Goal: Task Accomplishment & Management: Use online tool/utility

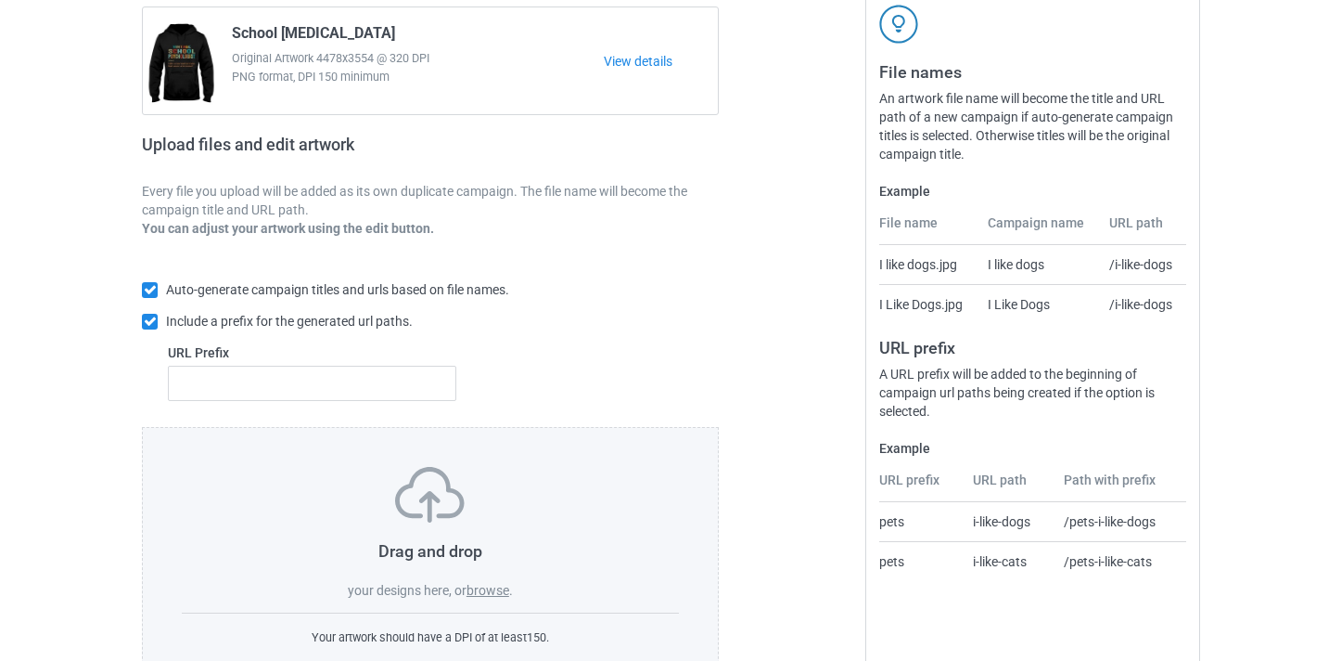
scroll to position [243, 0]
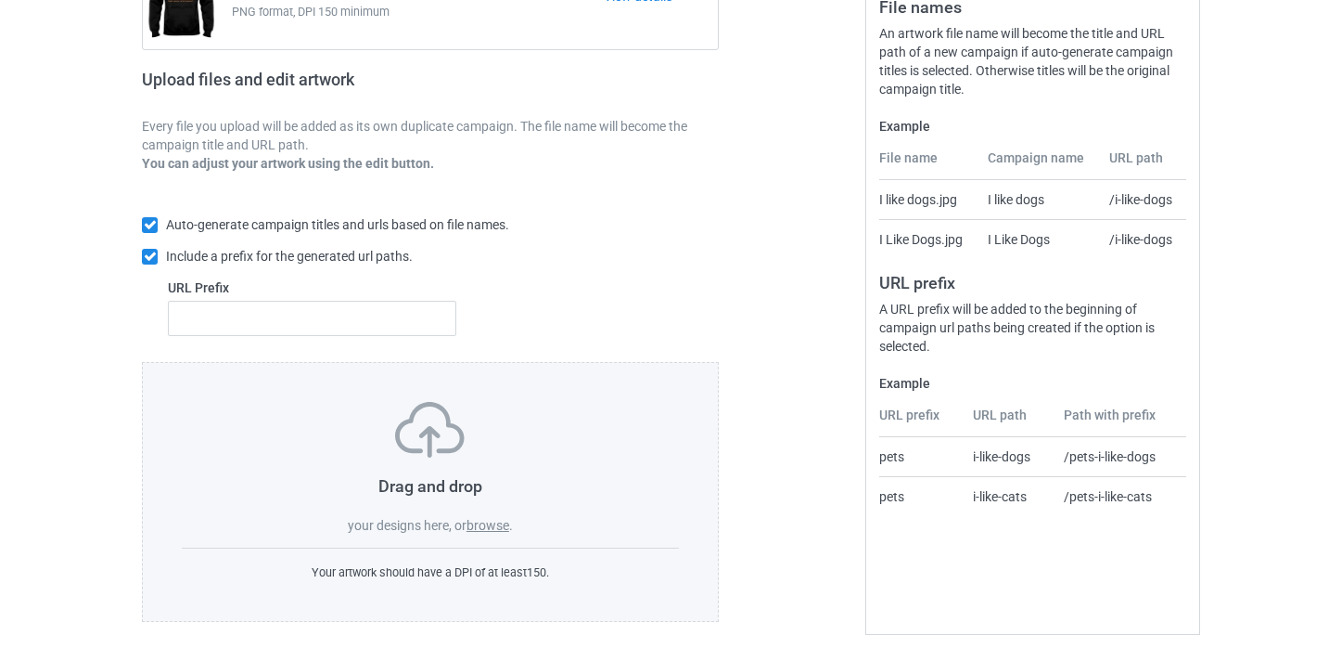
click at [496, 521] on label "browse" at bounding box center [488, 525] width 43 height 15
click at [0, 0] on input "browse" at bounding box center [0, 0] width 0 height 0
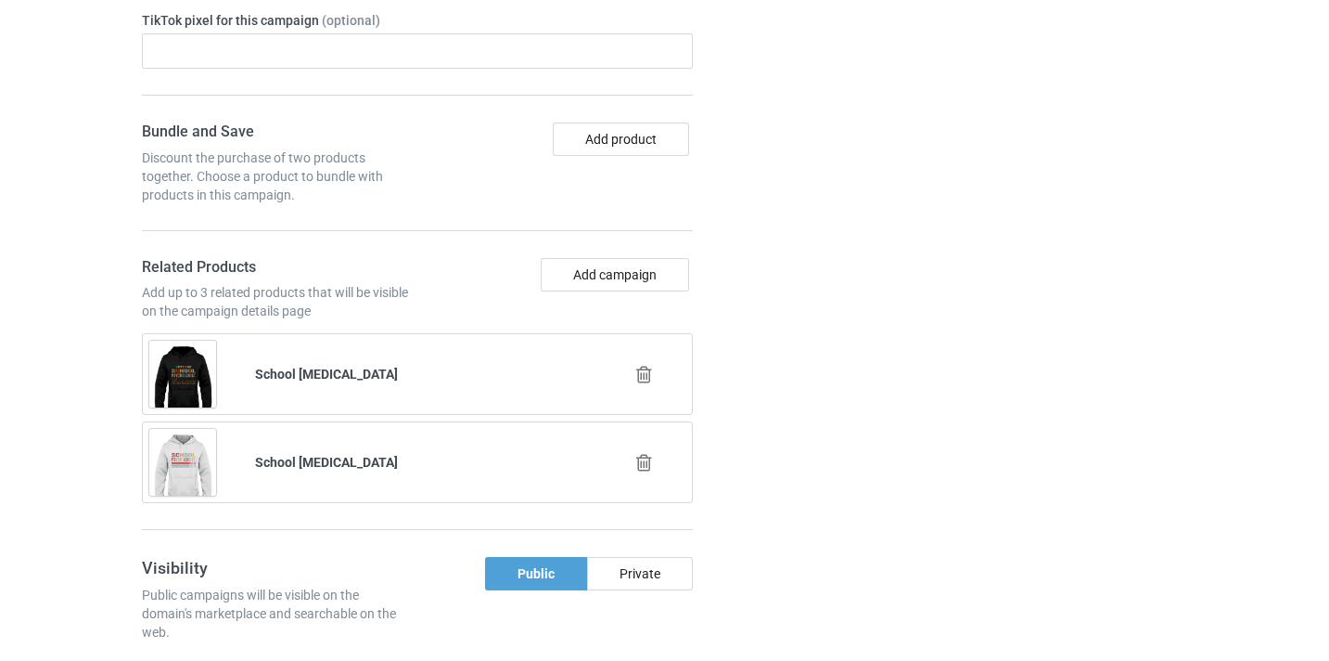
scroll to position [1246, 0]
click at [645, 367] on icon at bounding box center [644, 373] width 23 height 19
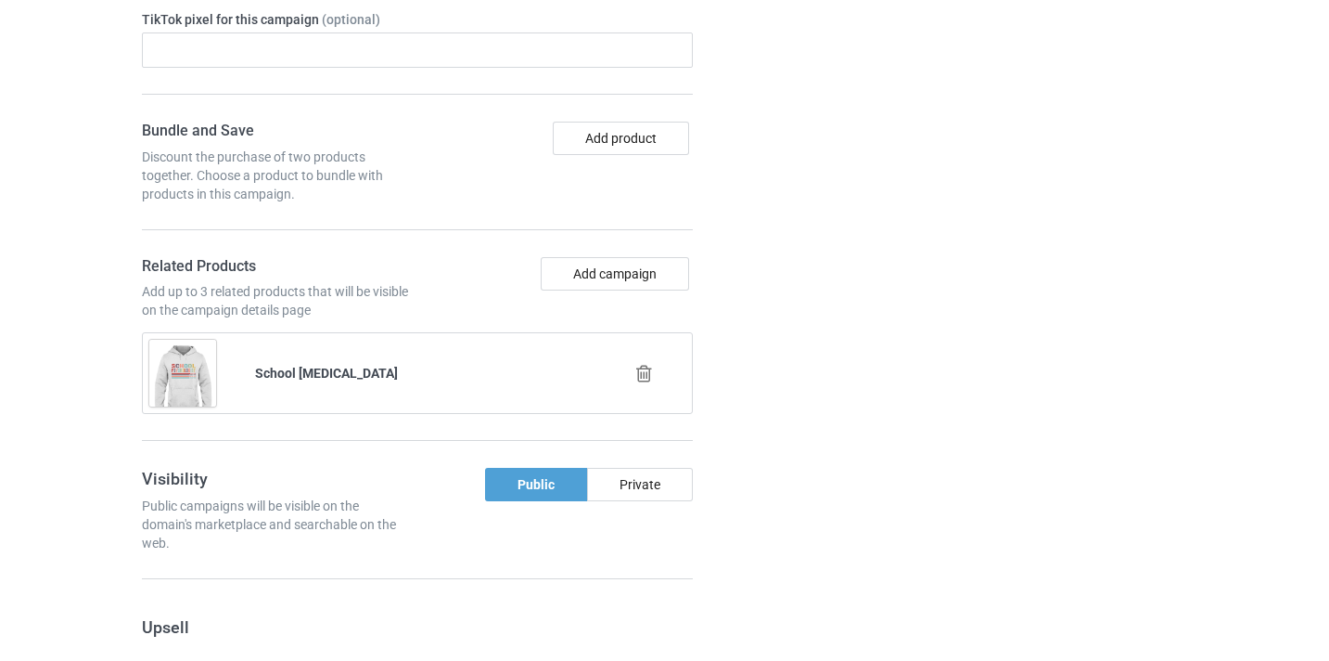
click at [646, 377] on icon at bounding box center [644, 373] width 23 height 19
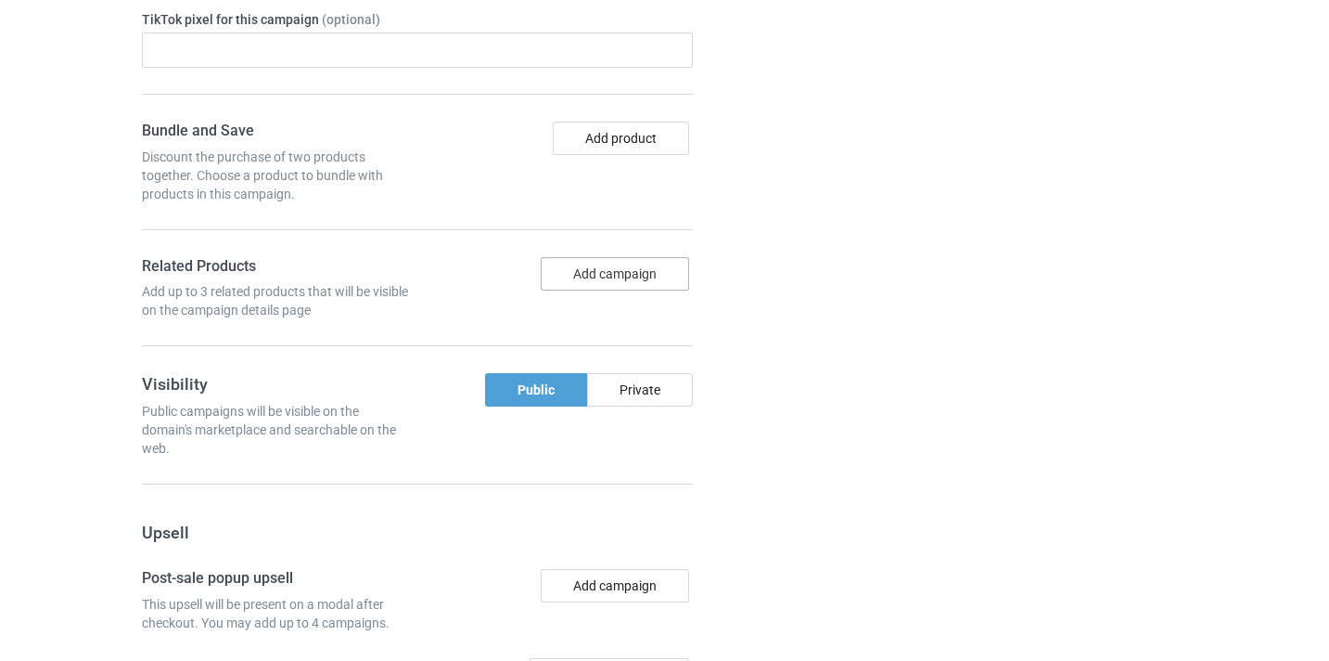
click at [626, 277] on button "Add campaign" at bounding box center [615, 273] width 148 height 33
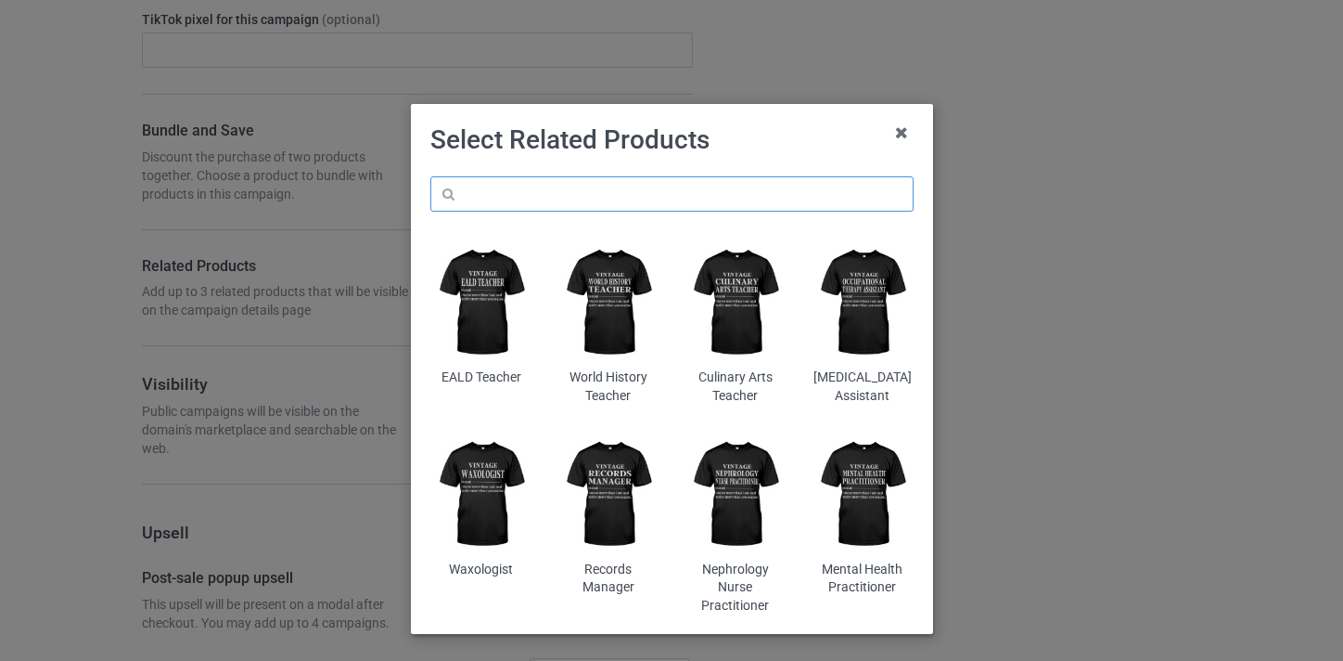
click at [650, 183] on input "text" at bounding box center [671, 193] width 483 height 35
paste input "Dance Teacher"
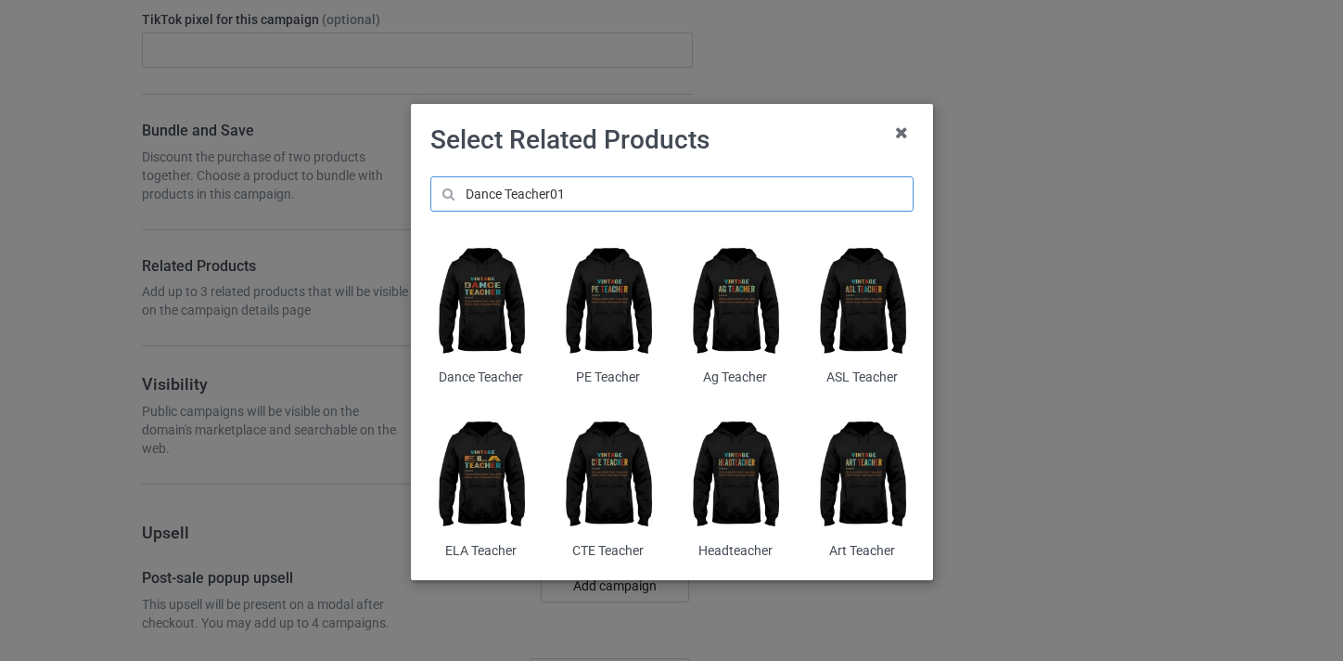
type input "Dance Teacher01"
click at [593, 269] on img at bounding box center [608, 302] width 101 height 126
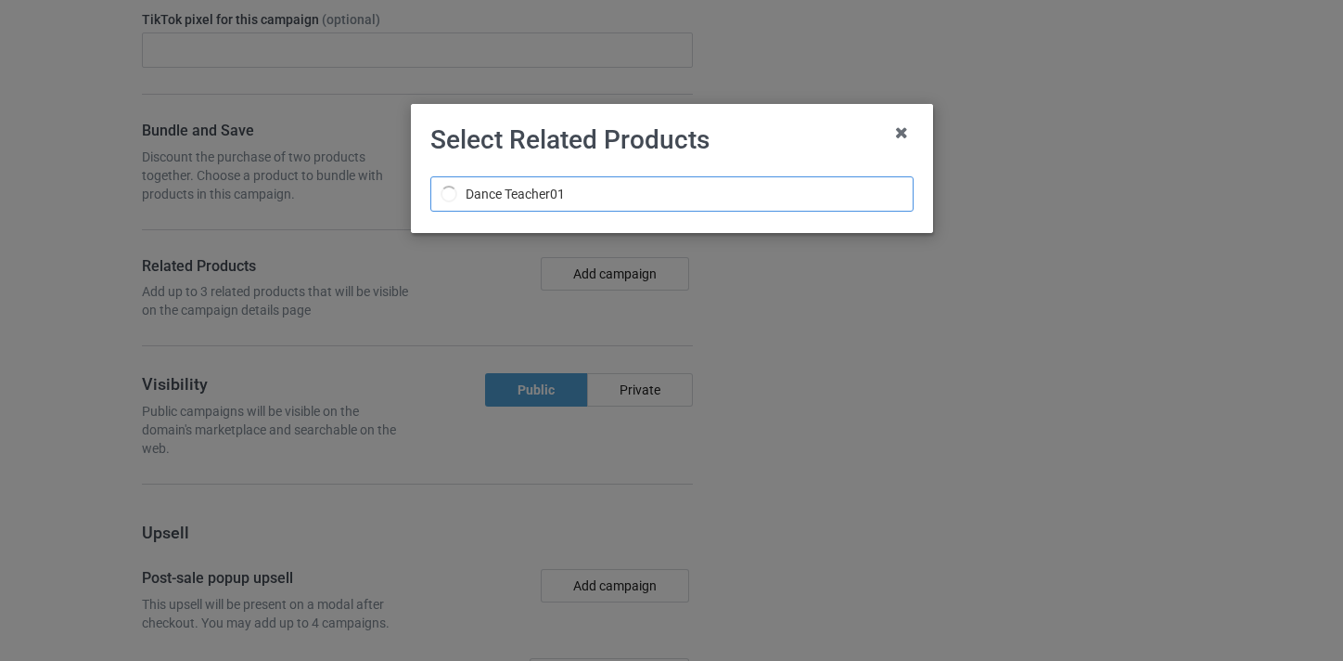
click at [546, 194] on input "Dance Teacher01" at bounding box center [671, 193] width 483 height 35
drag, startPoint x: 889, startPoint y: 132, endPoint x: 904, endPoint y: 133, distance: 14.9
click at [899, 133] on icon at bounding box center [902, 133] width 30 height 30
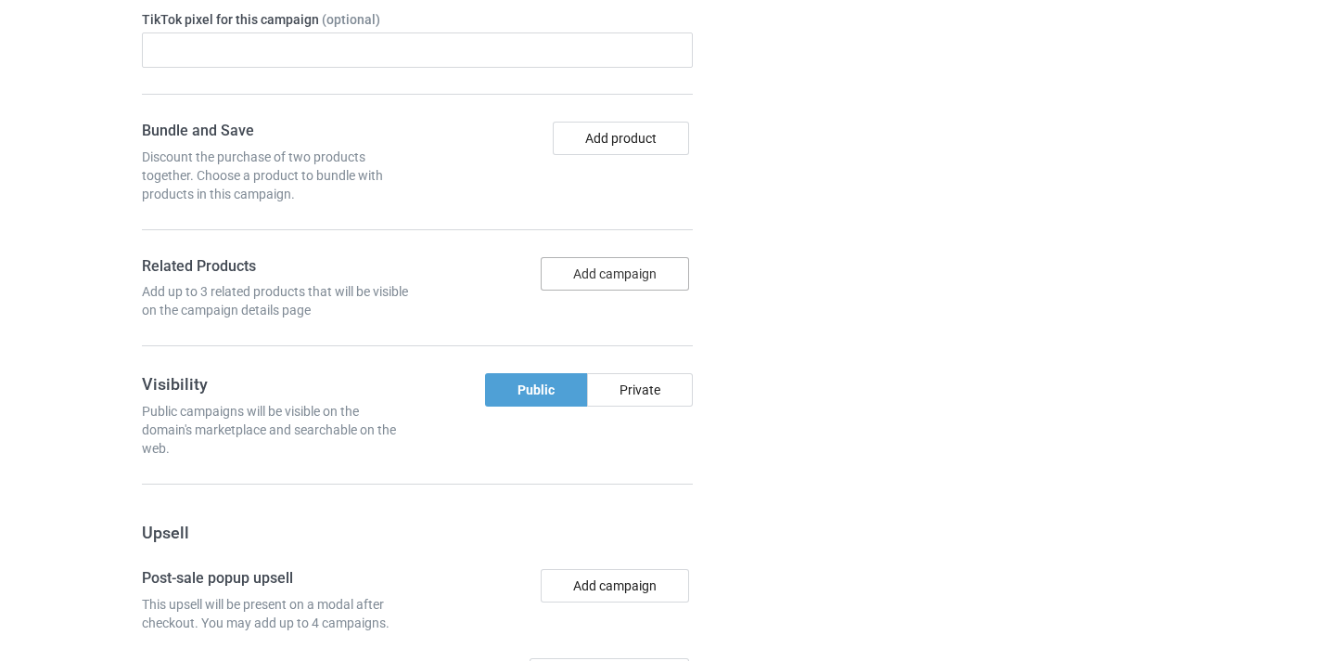
click at [643, 276] on button "Add campaign" at bounding box center [615, 273] width 148 height 33
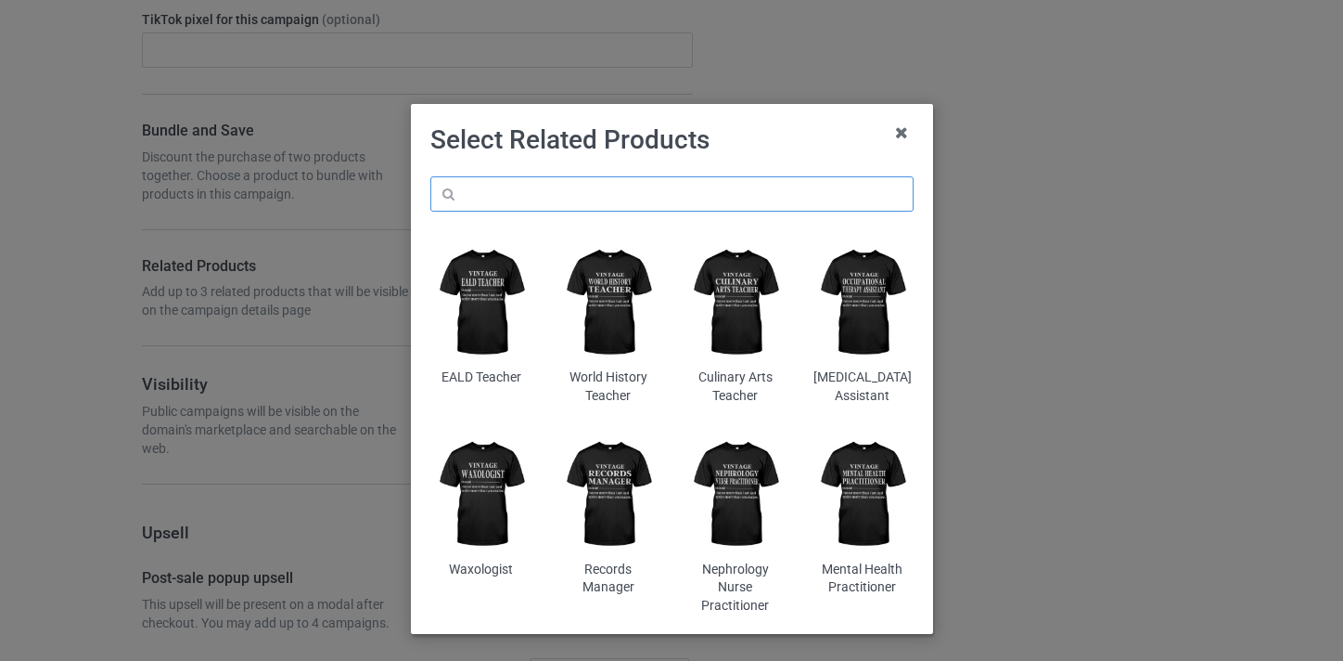
click at [636, 184] on input "text" at bounding box center [671, 193] width 483 height 35
paste input "Dance Teacher"
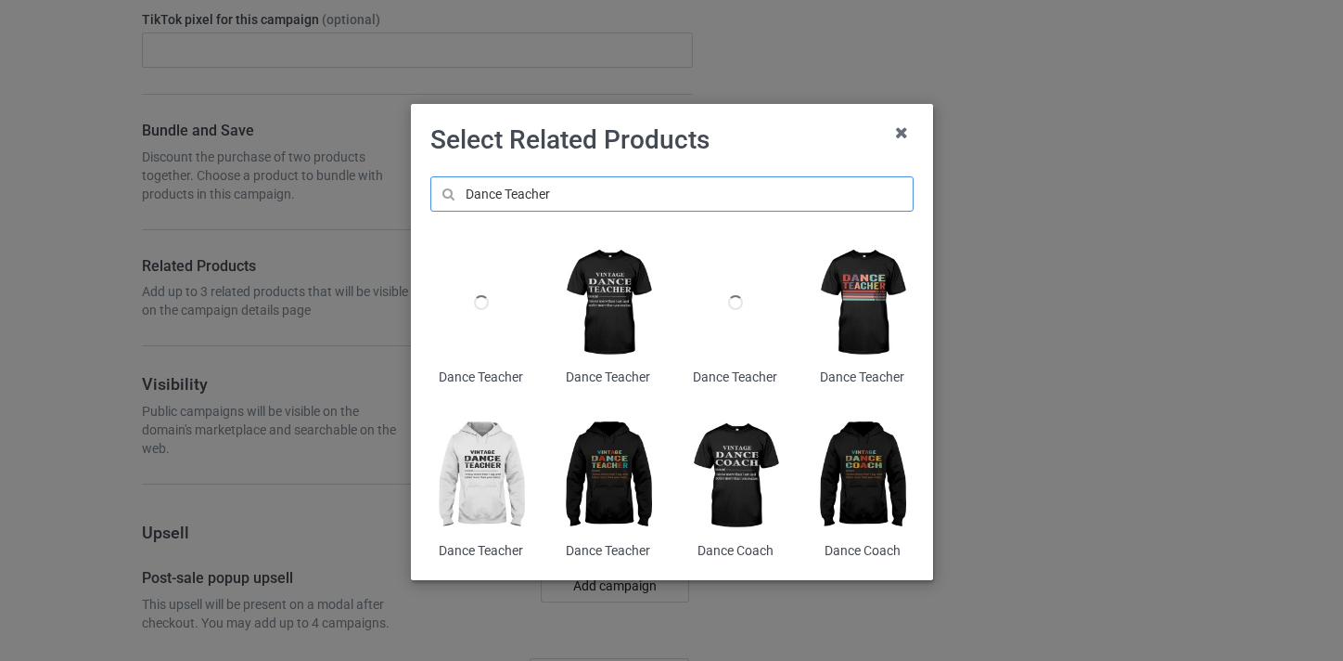
type input "Dance Teacher"
click at [880, 308] on img at bounding box center [862, 302] width 101 height 126
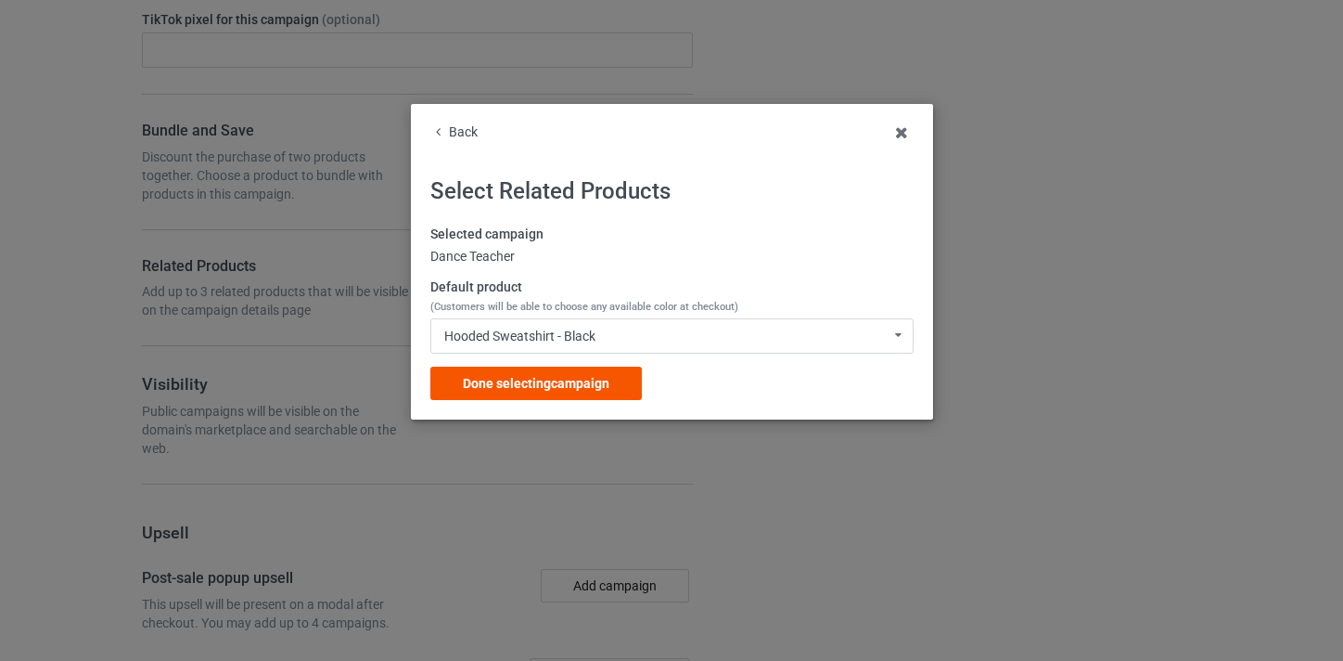
click at [629, 393] on div "Done selecting campaign" at bounding box center [536, 382] width 212 height 33
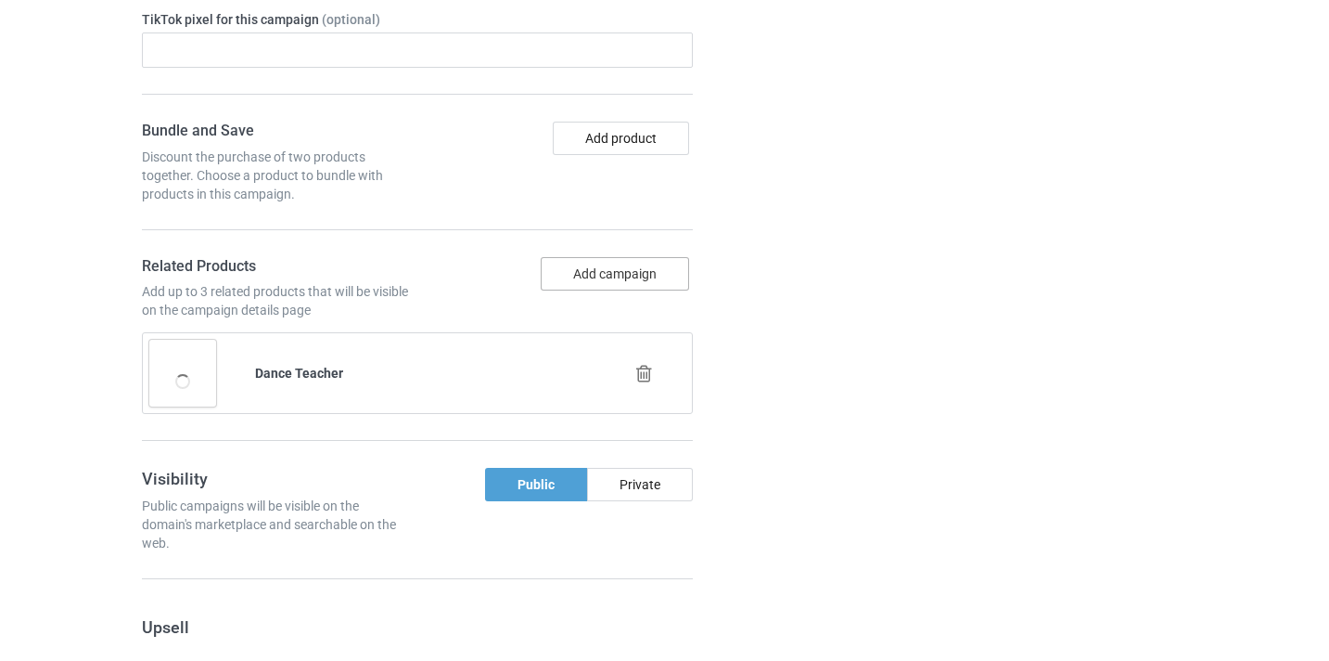
click at [616, 285] on button "Add campaign" at bounding box center [615, 273] width 148 height 33
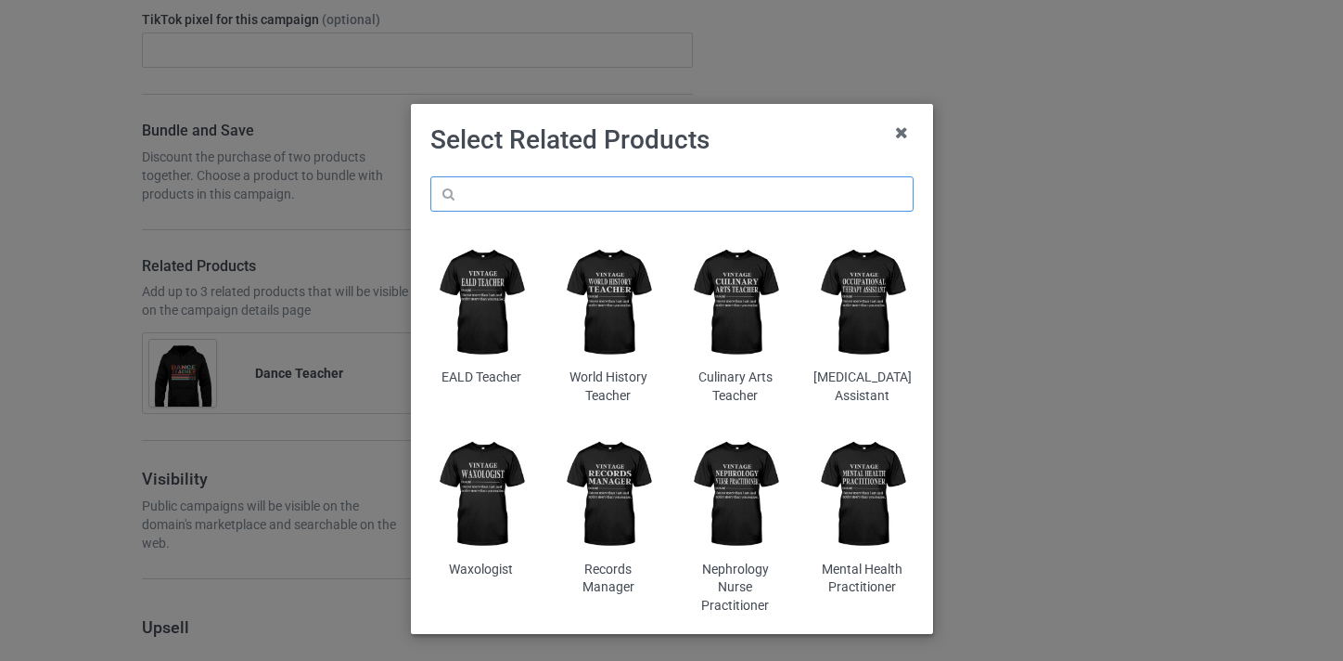
click at [597, 183] on input "text" at bounding box center [671, 193] width 483 height 35
paste input "Dance Teacher"
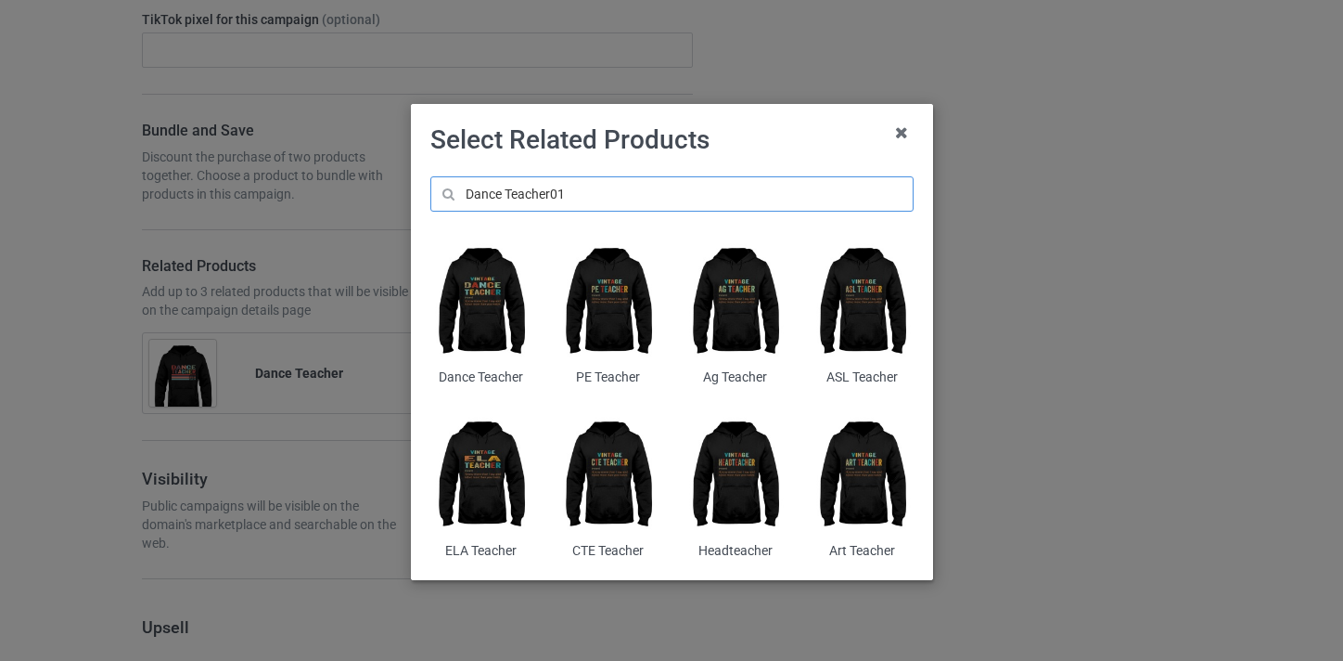
type input "Dance Teacher01"
click at [485, 307] on img at bounding box center [480, 302] width 101 height 126
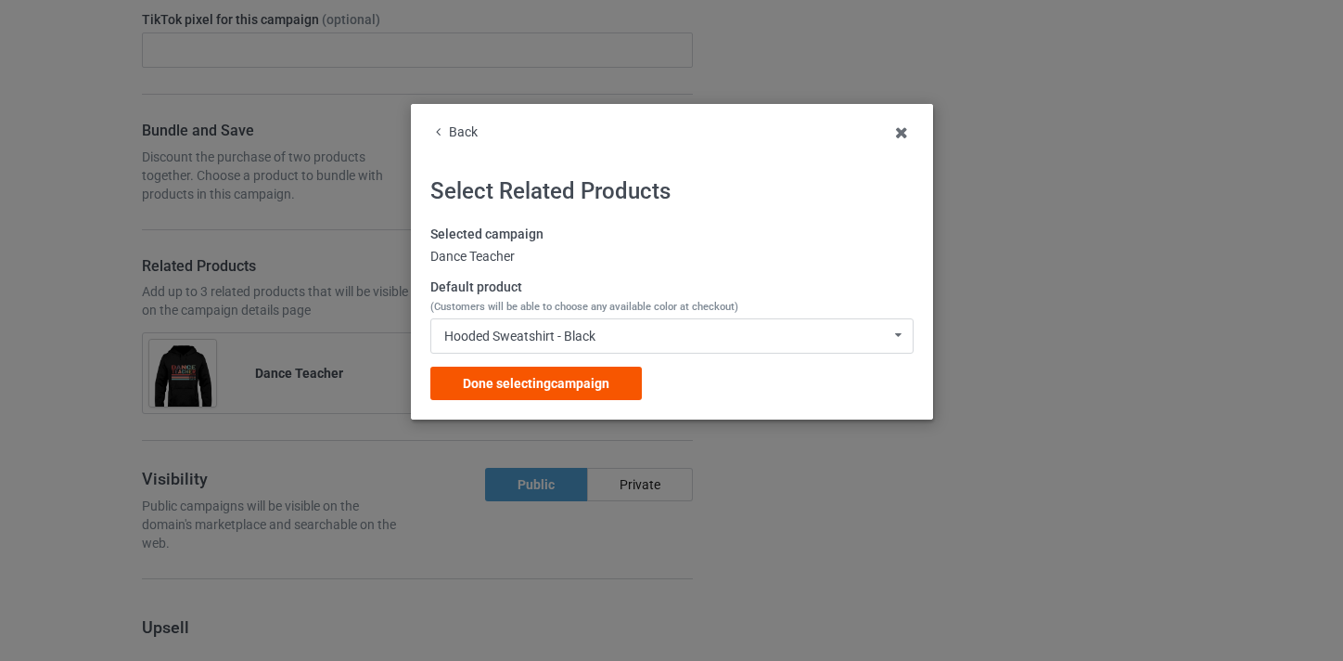
click at [559, 391] on span "Done selecting campaign" at bounding box center [536, 383] width 147 height 15
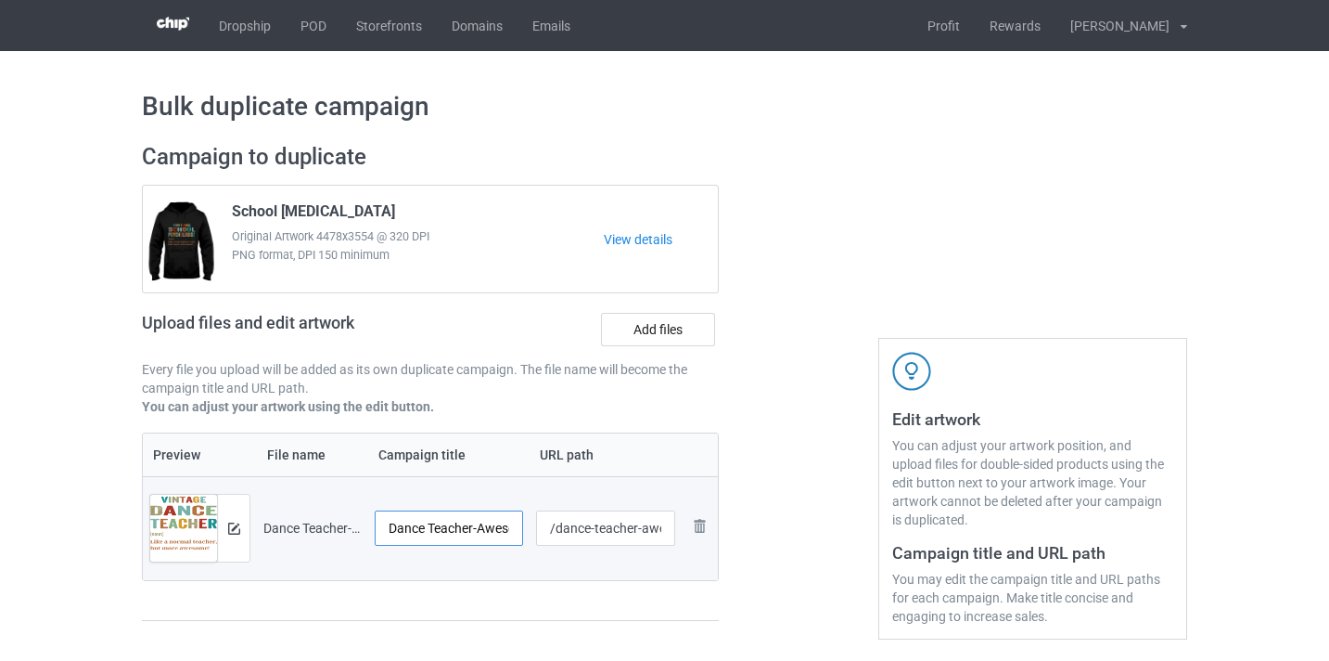
click at [481, 525] on input "Dance Teacher-Awesome" at bounding box center [449, 527] width 148 height 35
click at [489, 525] on input "Dance Teacher-Awesome" at bounding box center [449, 527] width 148 height 35
type input "Dance Teacher"
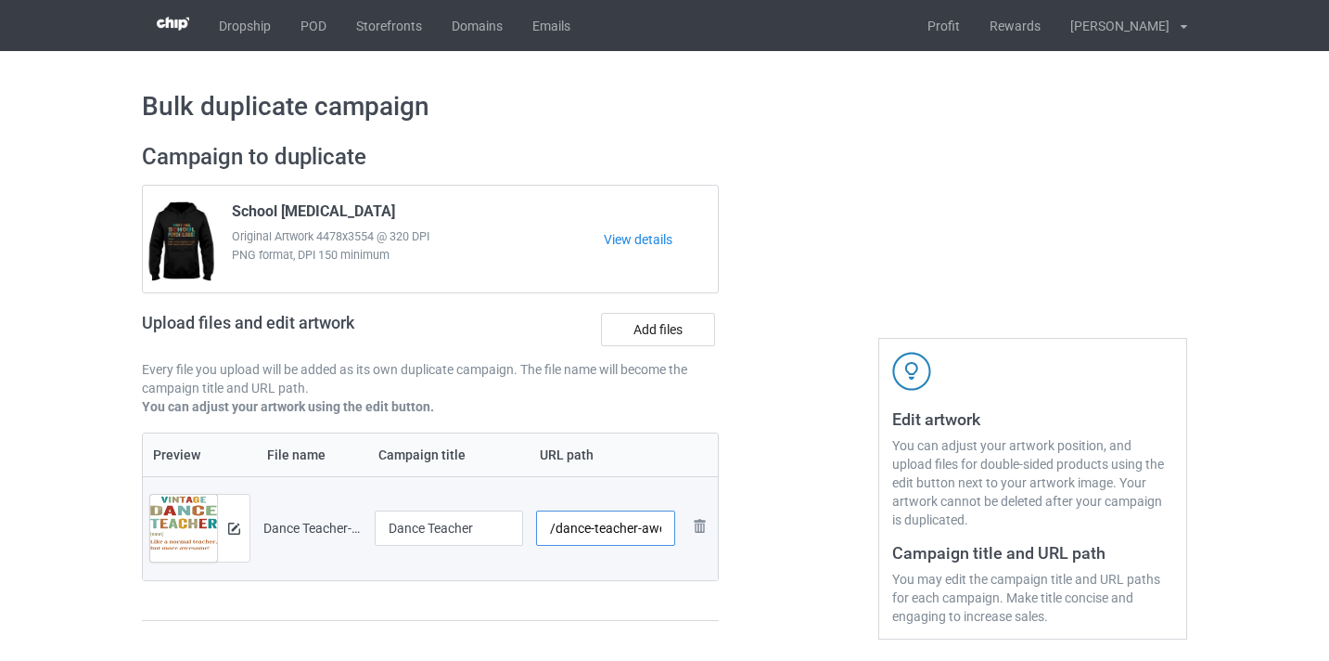
click at [653, 533] on input "/dance-teacher-awesome" at bounding box center [606, 527] width 140 height 35
type input "/dance-teacher9"
click at [800, 400] on div at bounding box center [799, 391] width 134 height 522
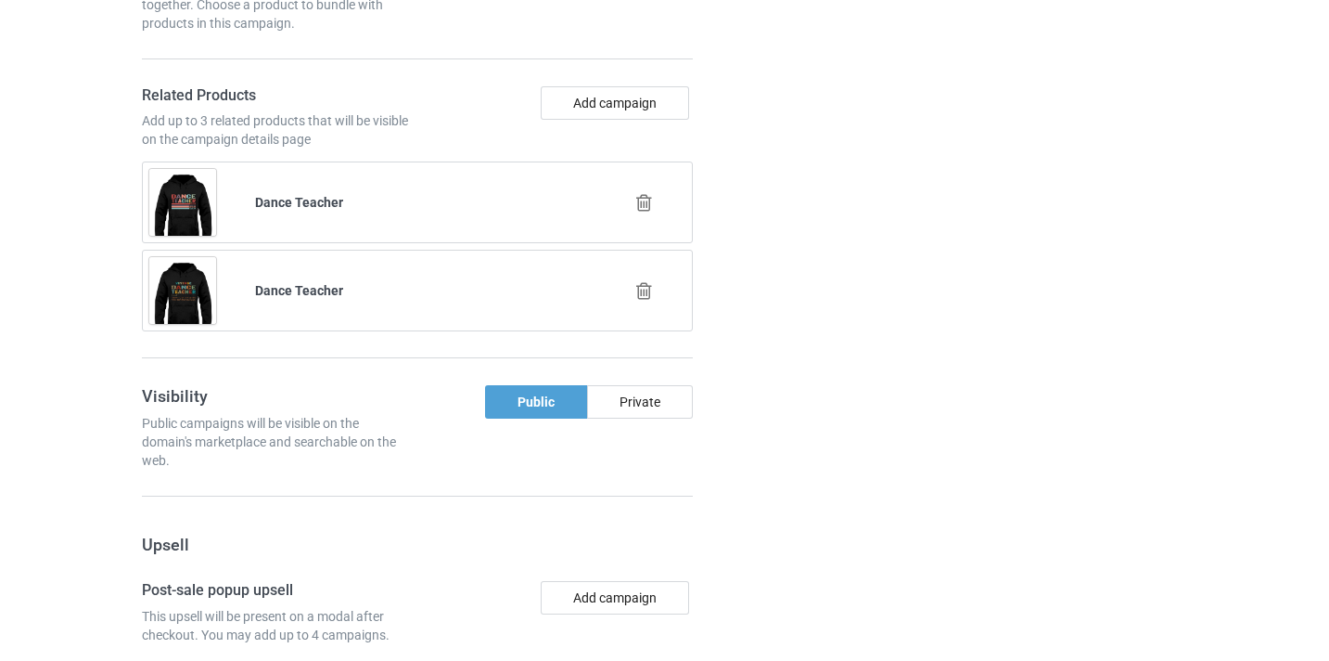
scroll to position [1903, 0]
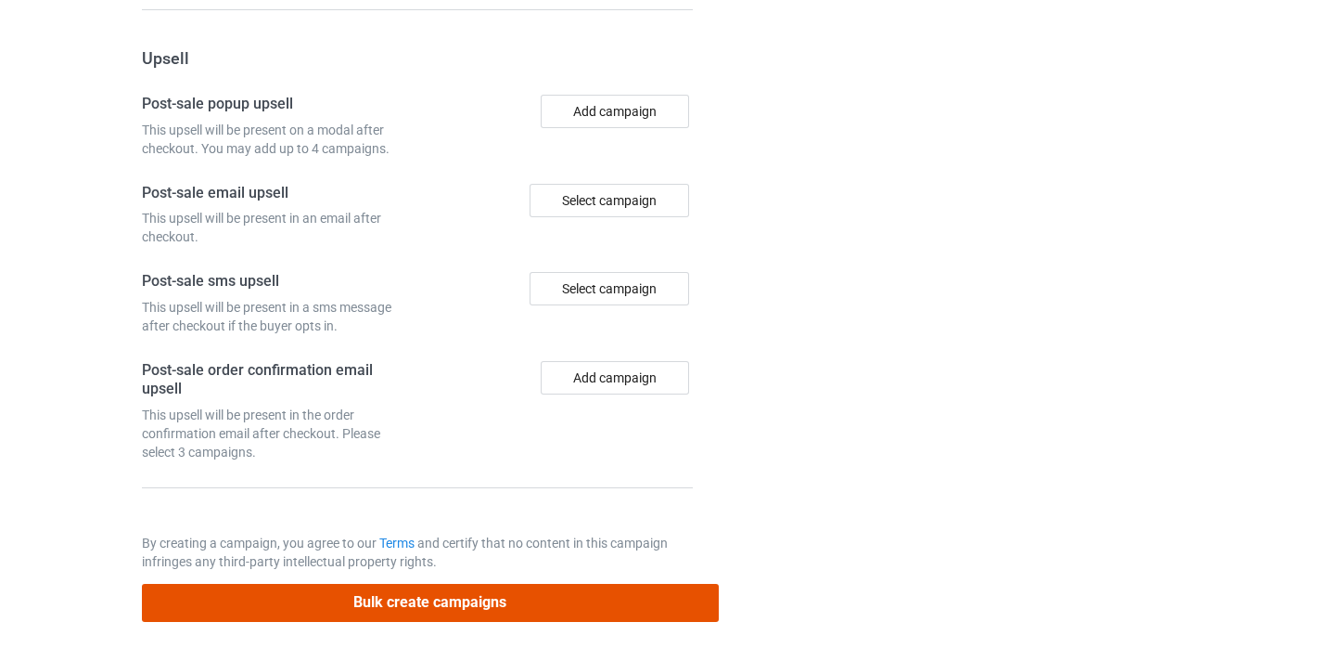
click at [596, 614] on button "Bulk create campaigns" at bounding box center [430, 603] width 577 height 38
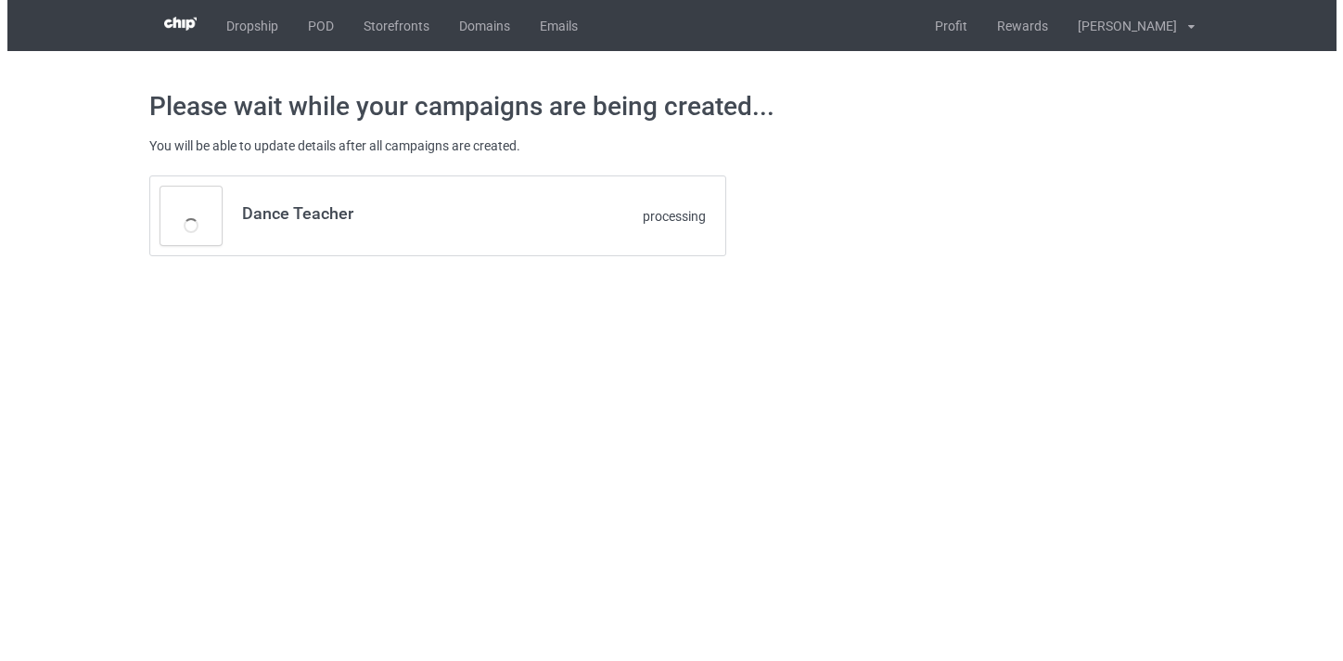
scroll to position [0, 0]
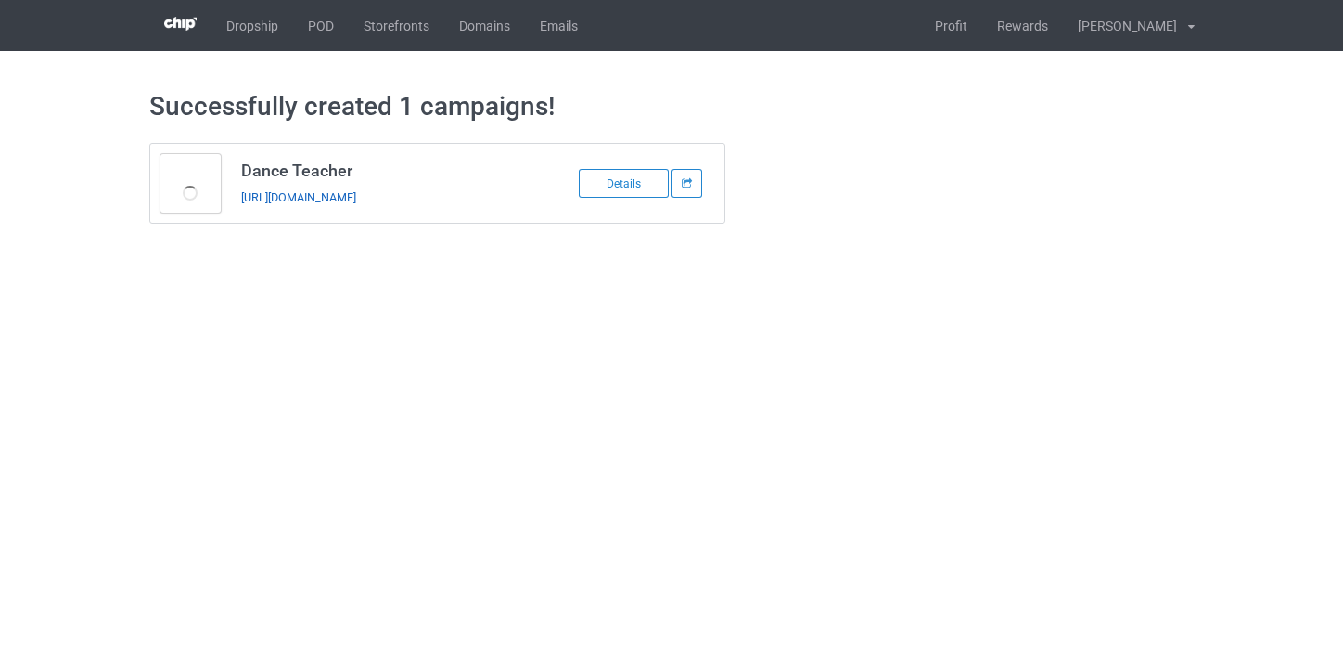
click at [356, 202] on link "[URL][DOMAIN_NAME]" at bounding box center [298, 197] width 115 height 14
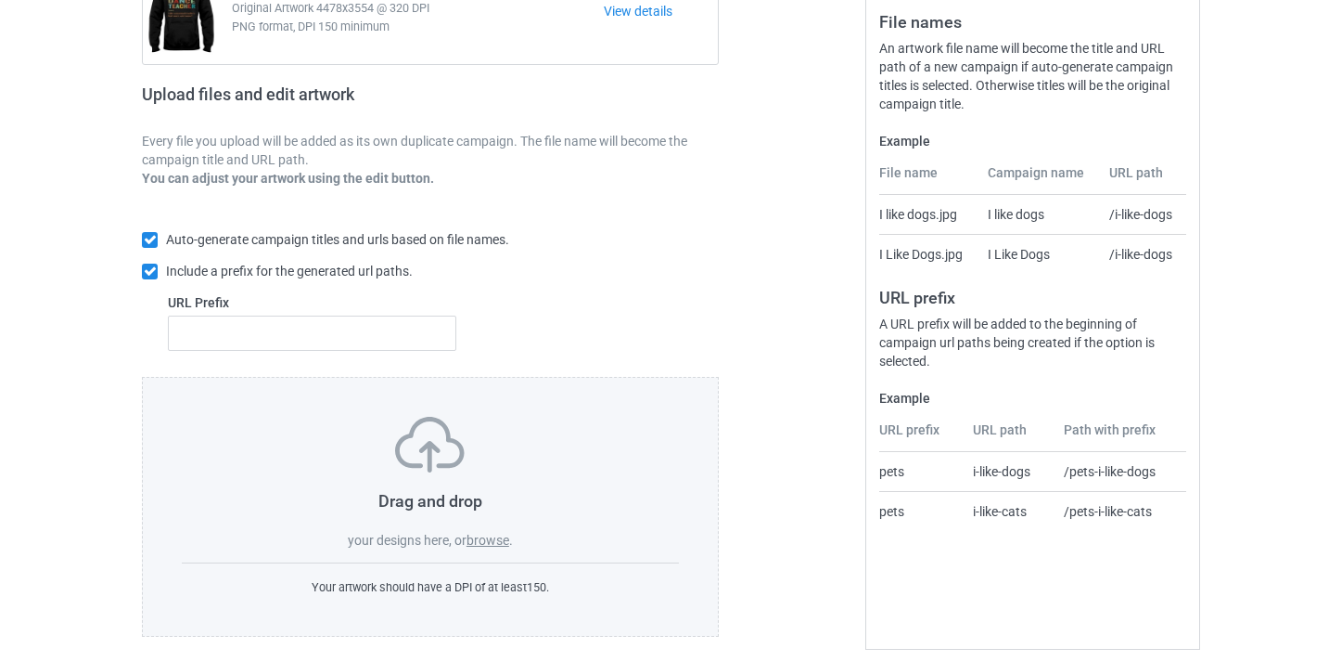
scroll to position [243, 0]
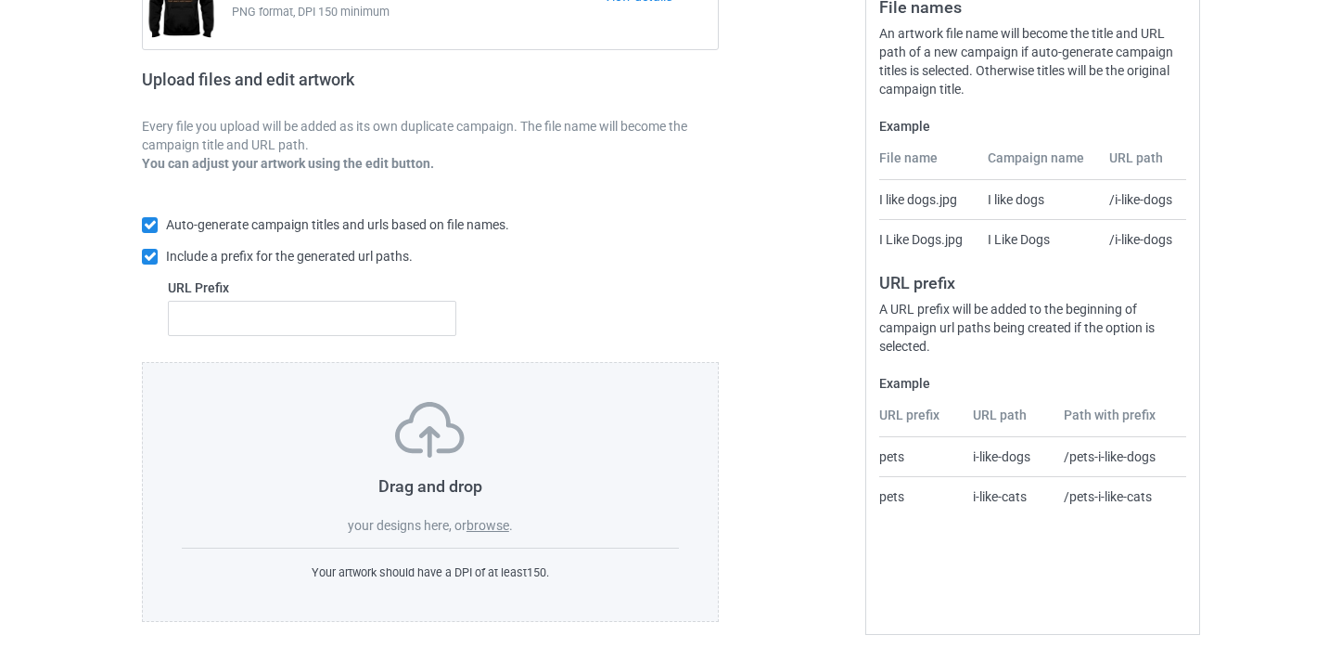
click at [483, 518] on label "browse" at bounding box center [488, 525] width 43 height 15
click at [0, 0] on input "browse" at bounding box center [0, 0] width 0 height 0
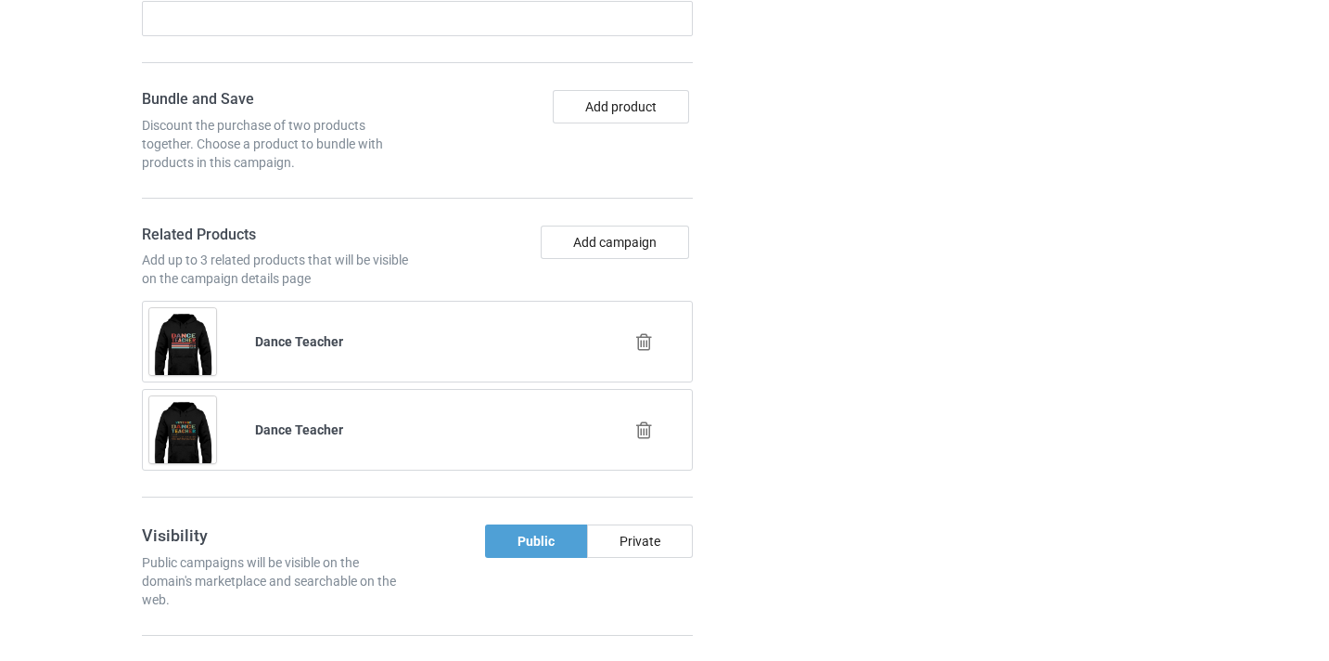
scroll to position [1261, 0]
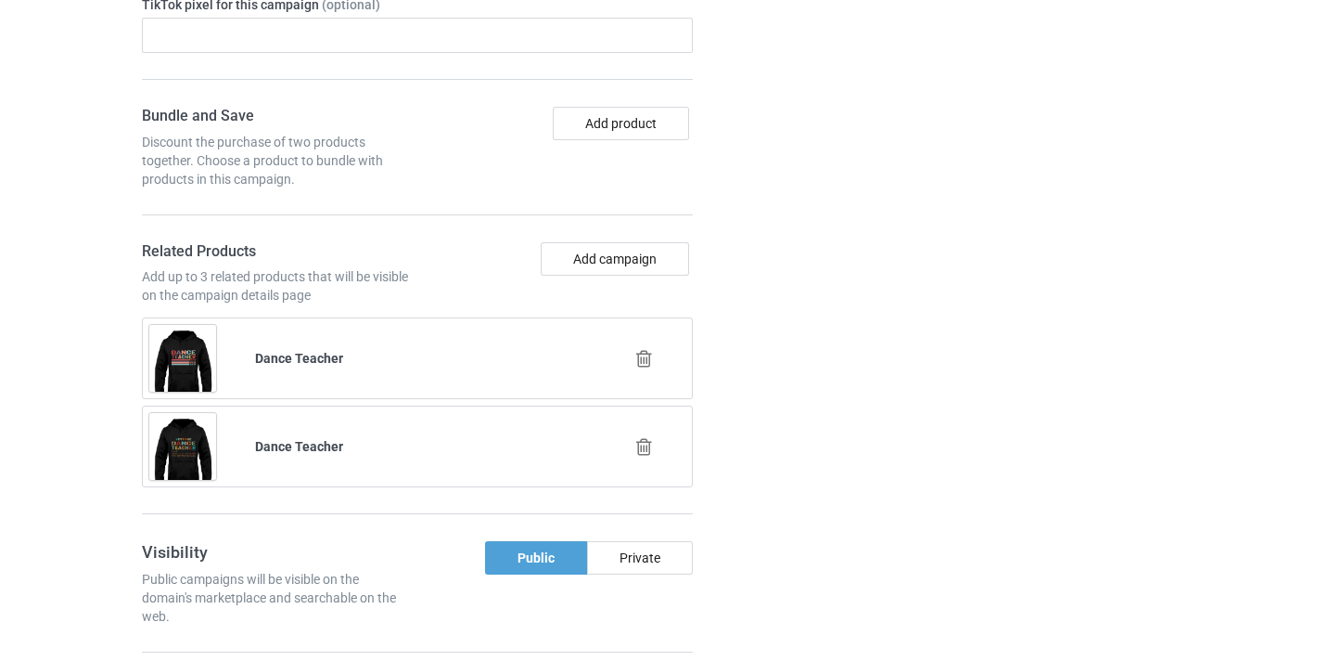
click at [646, 366] on icon at bounding box center [644, 358] width 23 height 19
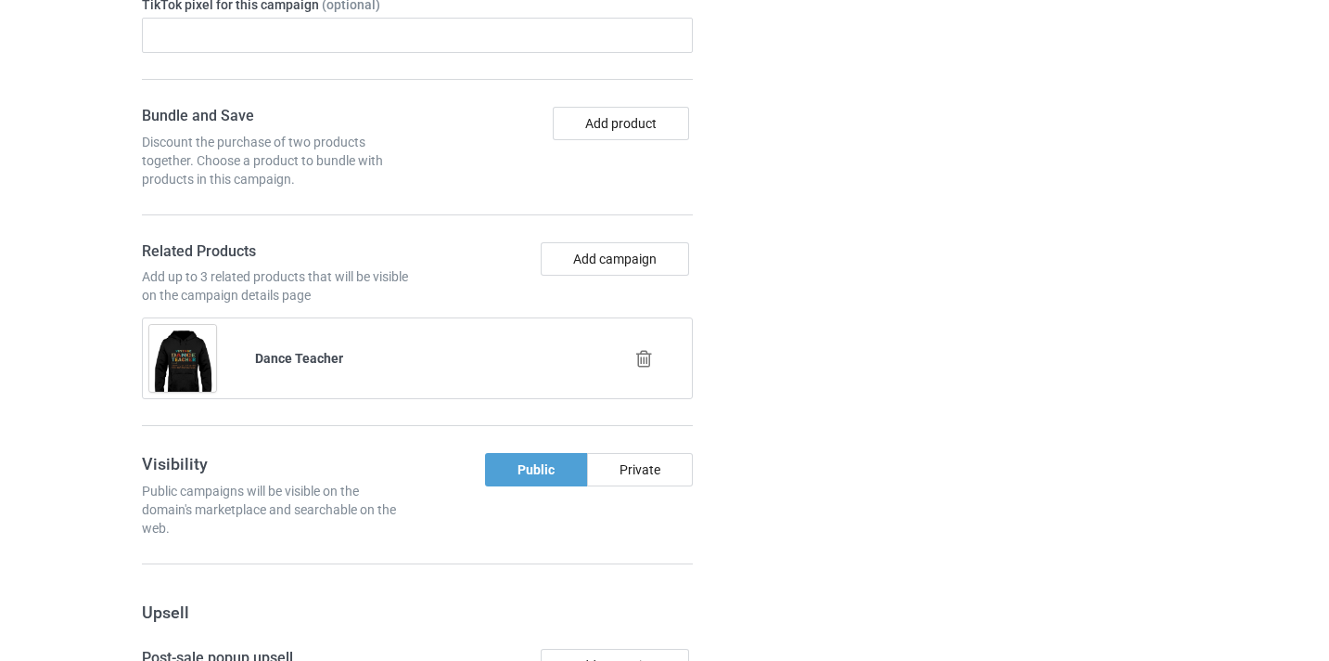
click at [646, 368] on icon at bounding box center [644, 358] width 23 height 19
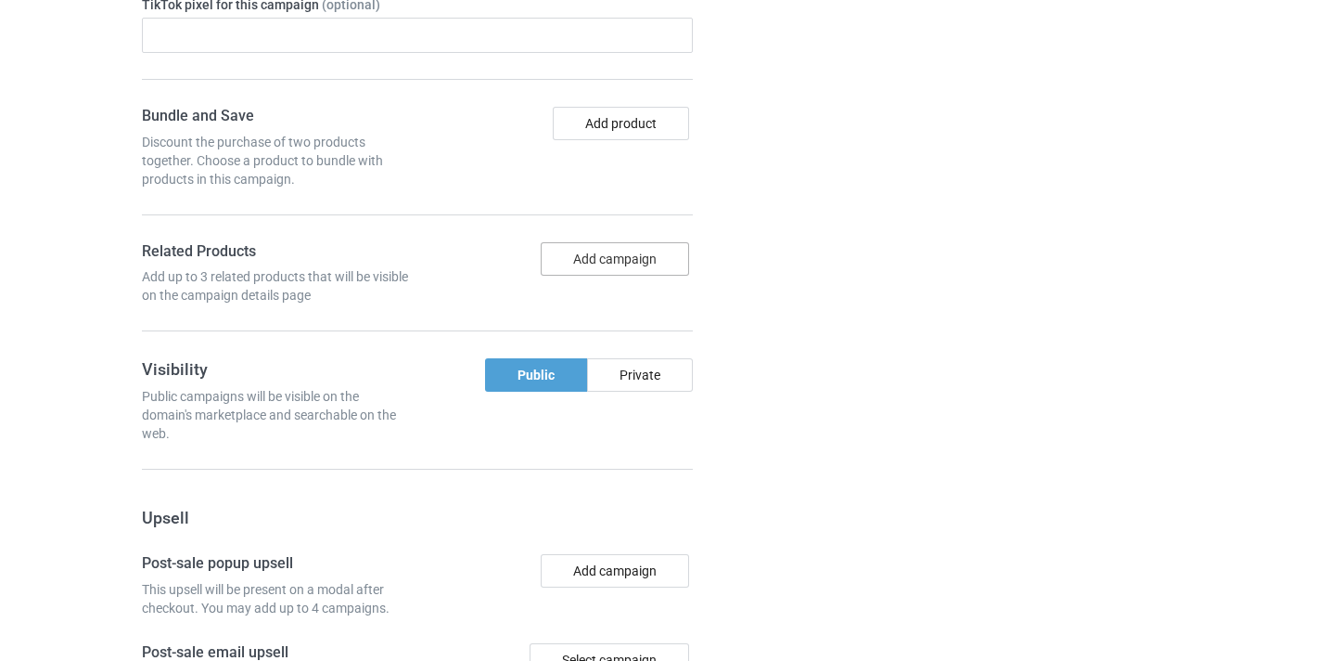
click at [623, 266] on button "Add campaign" at bounding box center [615, 258] width 148 height 33
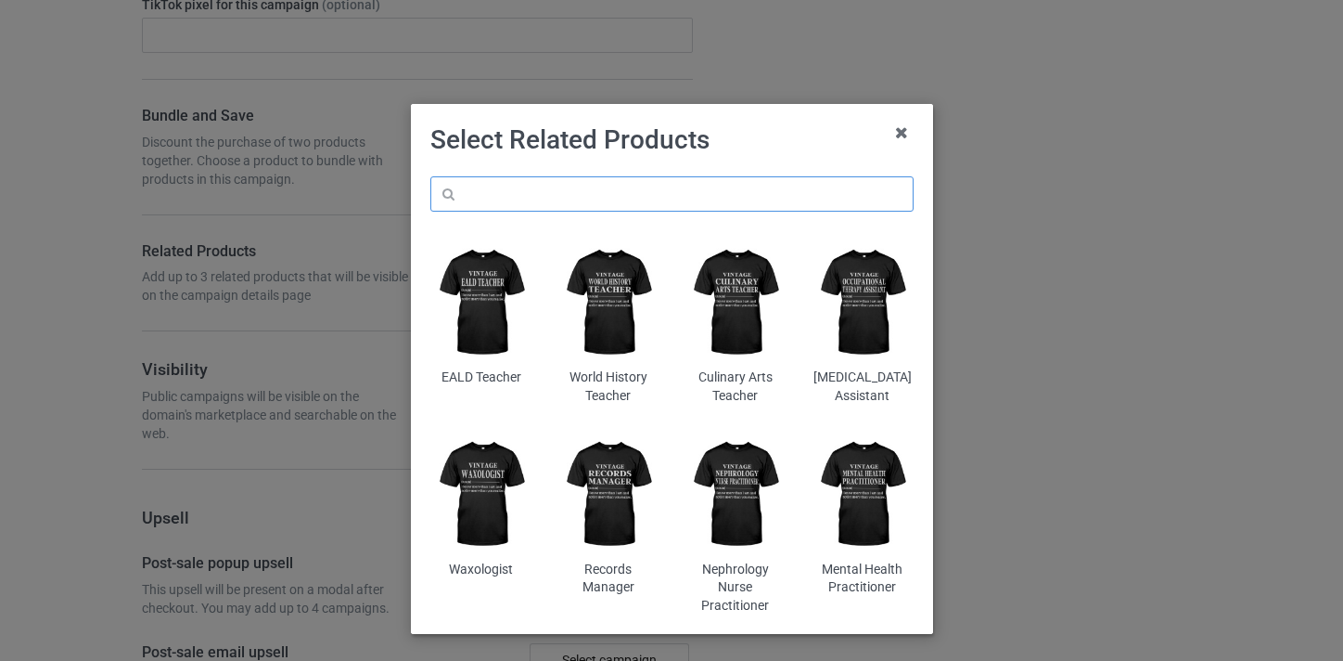
click at [630, 181] on input "text" at bounding box center [671, 193] width 483 height 35
paste input "Medical Interpreter"
click at [477, 187] on input "Medical Interpreter" at bounding box center [671, 193] width 483 height 35
click at [614, 187] on input "Interpreter" at bounding box center [671, 193] width 483 height 35
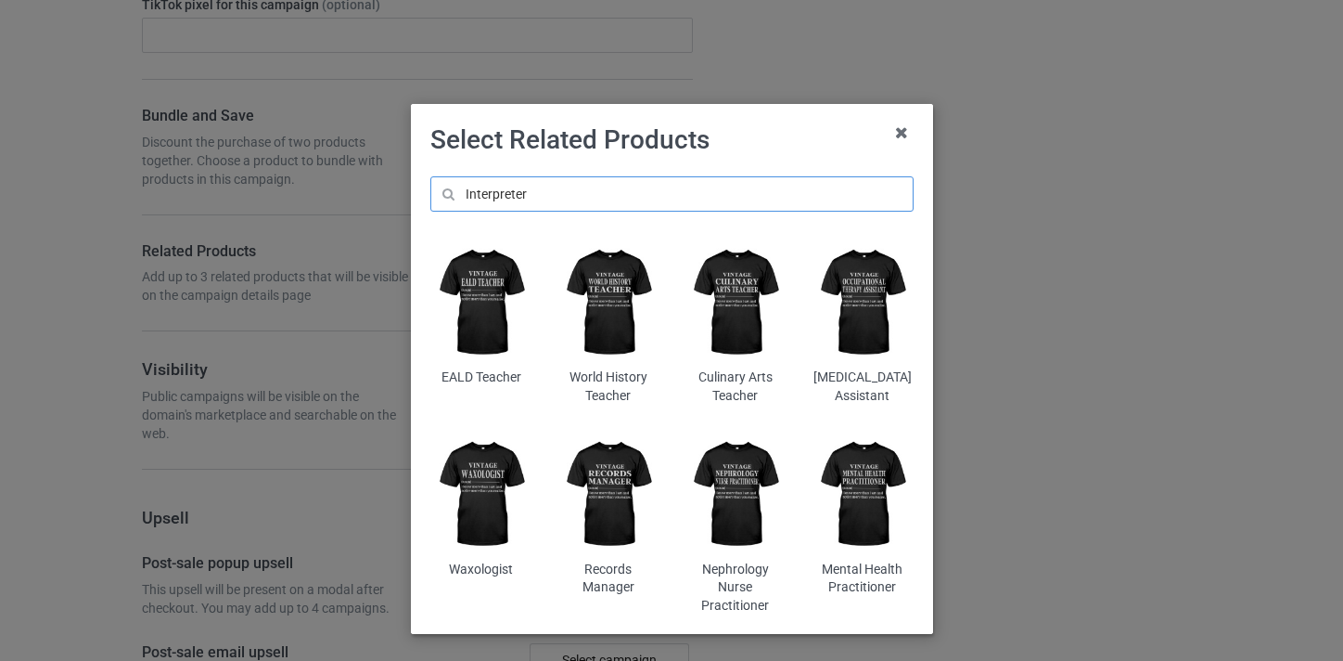
type input "Interpreter"
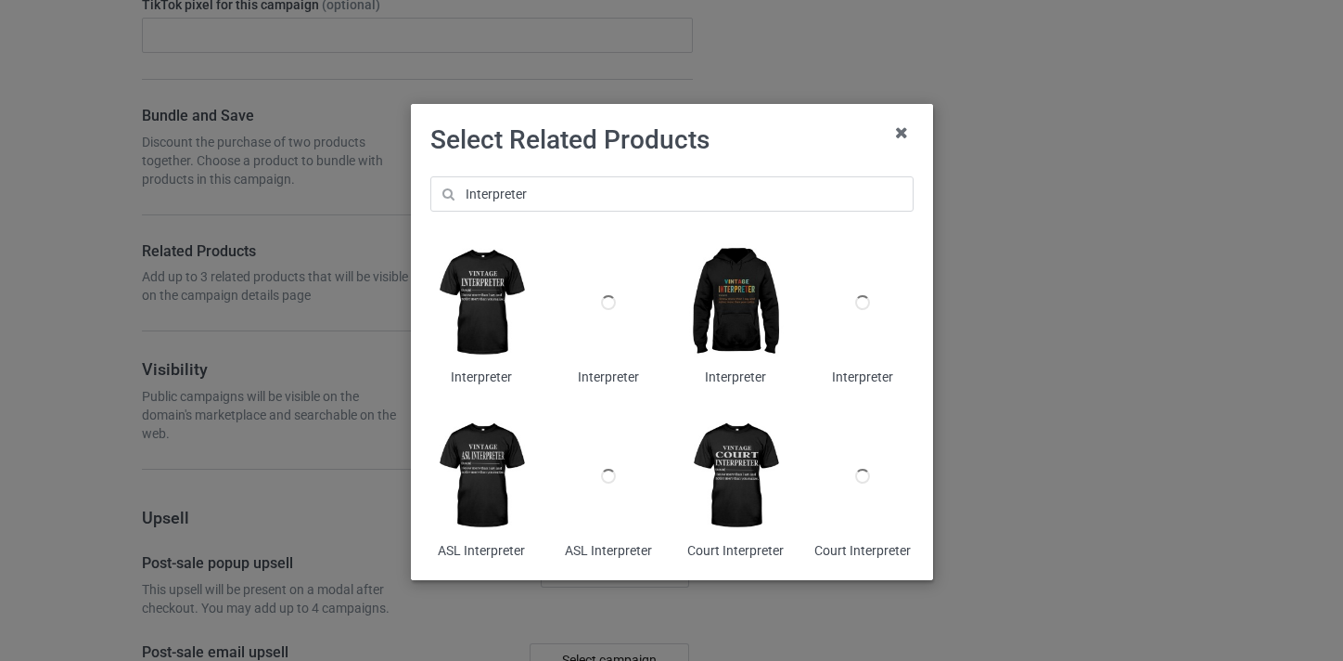
click at [748, 284] on img at bounding box center [735, 302] width 101 height 126
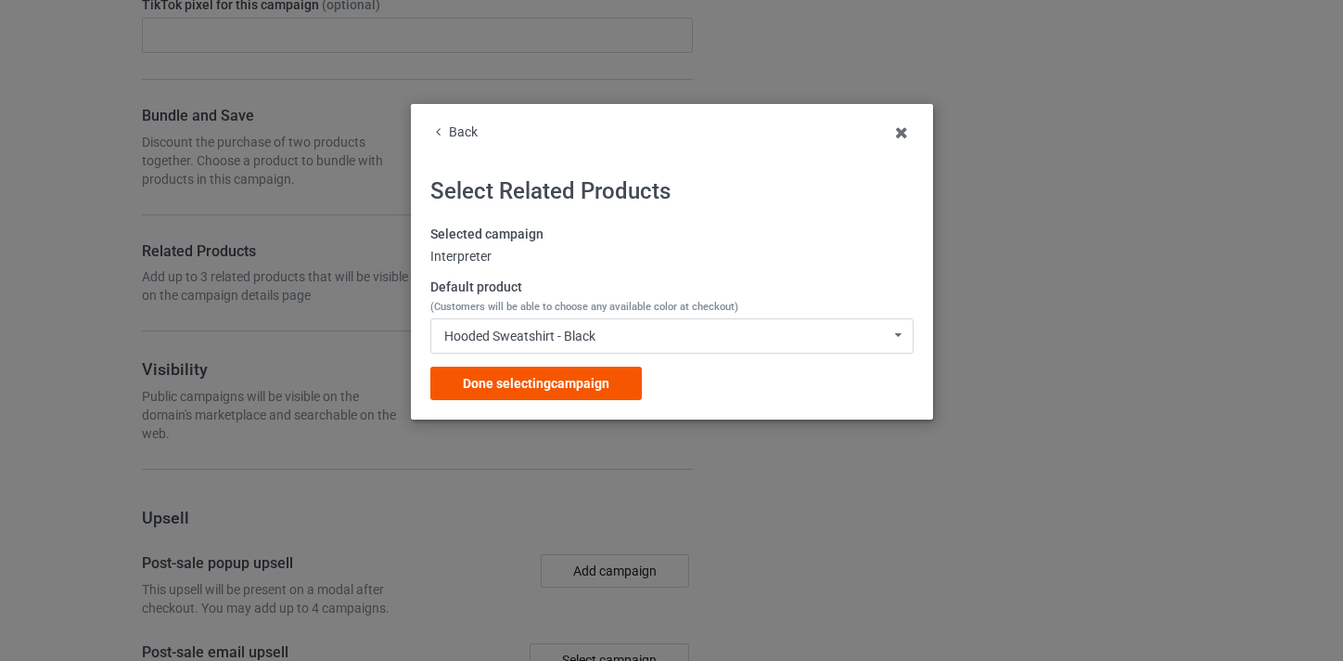
click at [566, 387] on span "Done selecting campaign" at bounding box center [536, 383] width 147 height 15
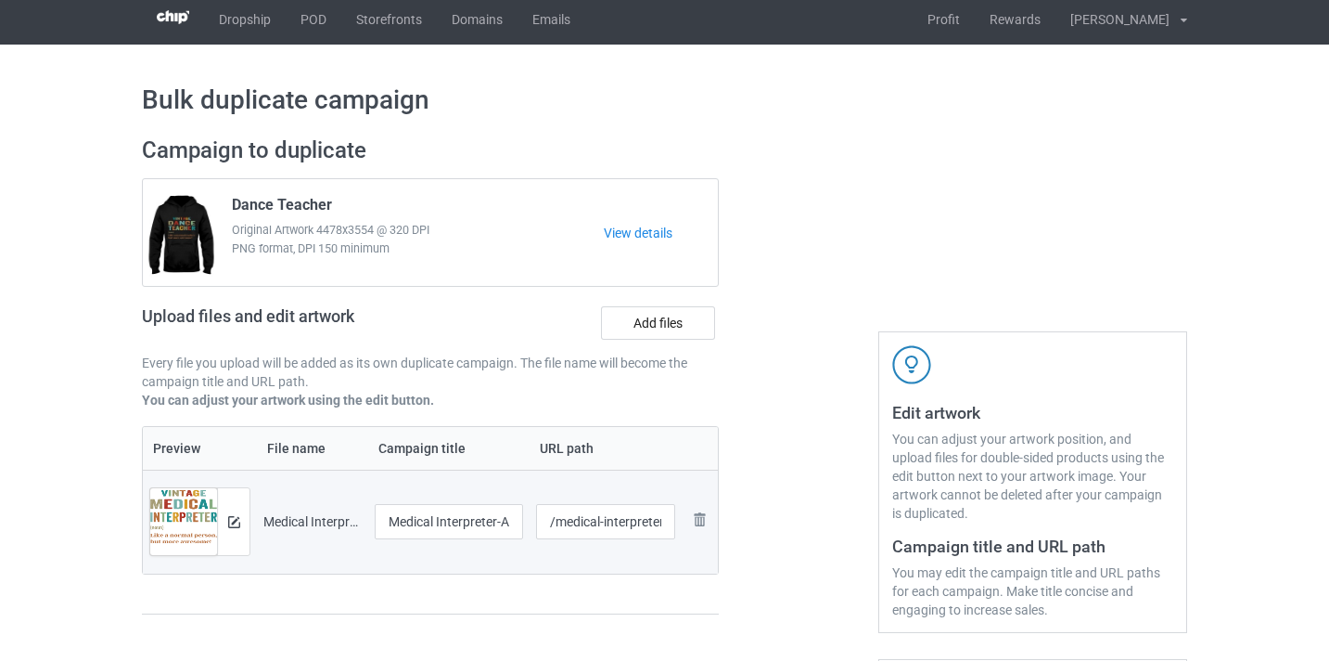
scroll to position [8, 0]
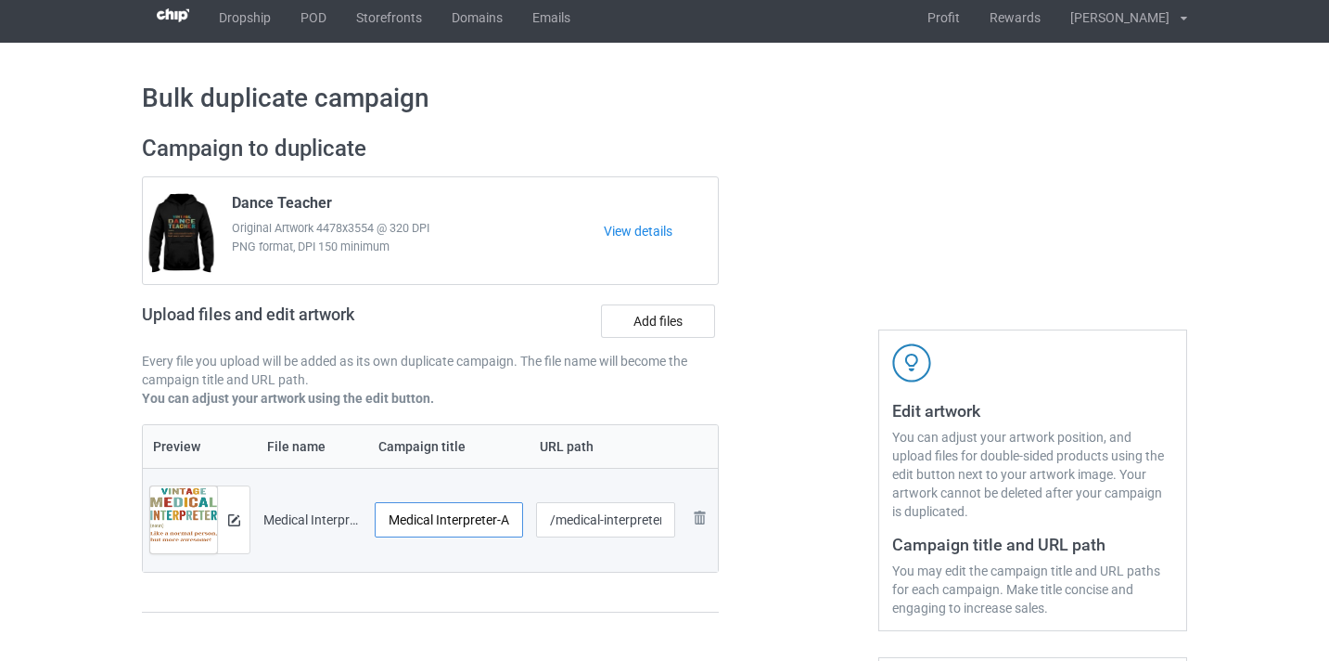
click at [478, 522] on input "Medical Interpreter-Awesome" at bounding box center [449, 519] width 148 height 35
drag, startPoint x: 478, startPoint y: 522, endPoint x: 529, endPoint y: 522, distance: 51.0
click at [529, 522] on tr "Preview and edit artwork Medical Interpreter-Awesome.png Medical Interpreter-Aw…" at bounding box center [430, 520] width 575 height 104
click at [485, 522] on input "Medical Interpreter-Awesome" at bounding box center [449, 519] width 148 height 35
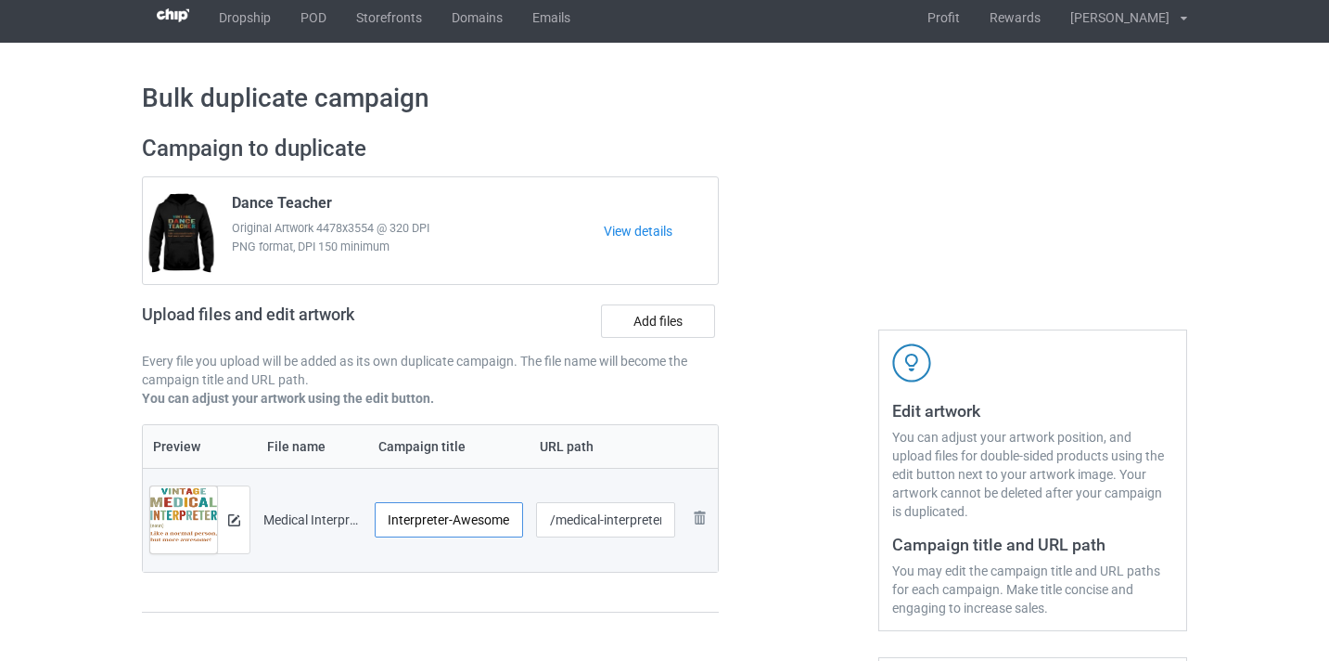
click at [485, 522] on input "Medical Interpreter-Awesome" at bounding box center [449, 519] width 148 height 35
type input "Medical Interpreter"
click at [613, 514] on input "/medical-interpreter-awesome" at bounding box center [606, 519] width 140 height 35
drag, startPoint x: 613, startPoint y: 514, endPoint x: 680, endPoint y: 530, distance: 68.6
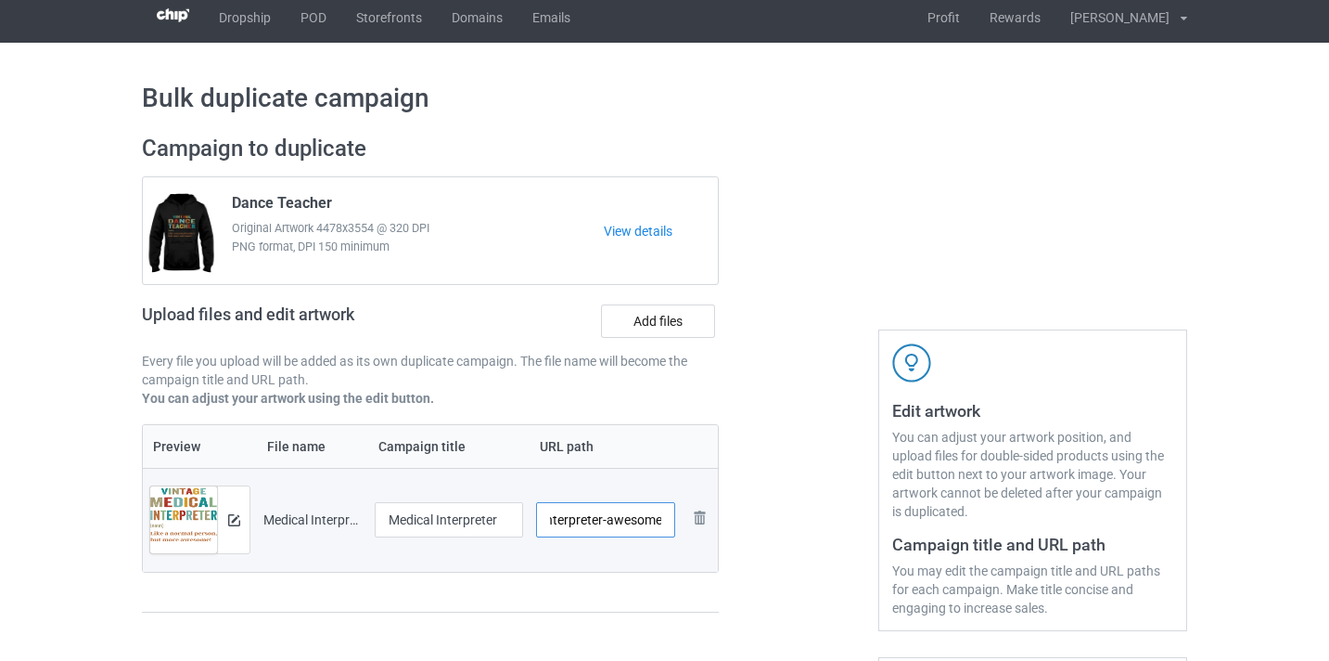
click at [680, 530] on td "/medical-interpreter-awesome" at bounding box center [606, 520] width 153 height 104
click at [647, 522] on input "/medical-interpreter-awesome" at bounding box center [606, 519] width 140 height 35
type input "/medical-interpreter9"
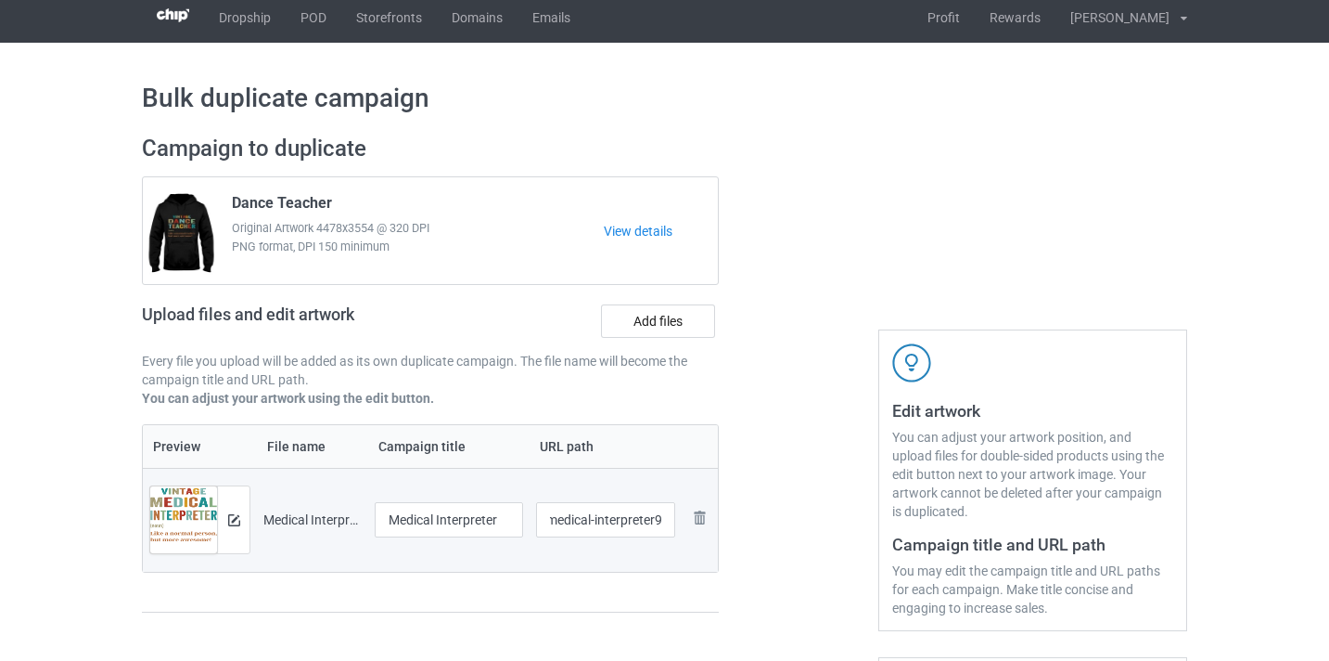
click at [806, 419] on div at bounding box center [799, 383] width 134 height 522
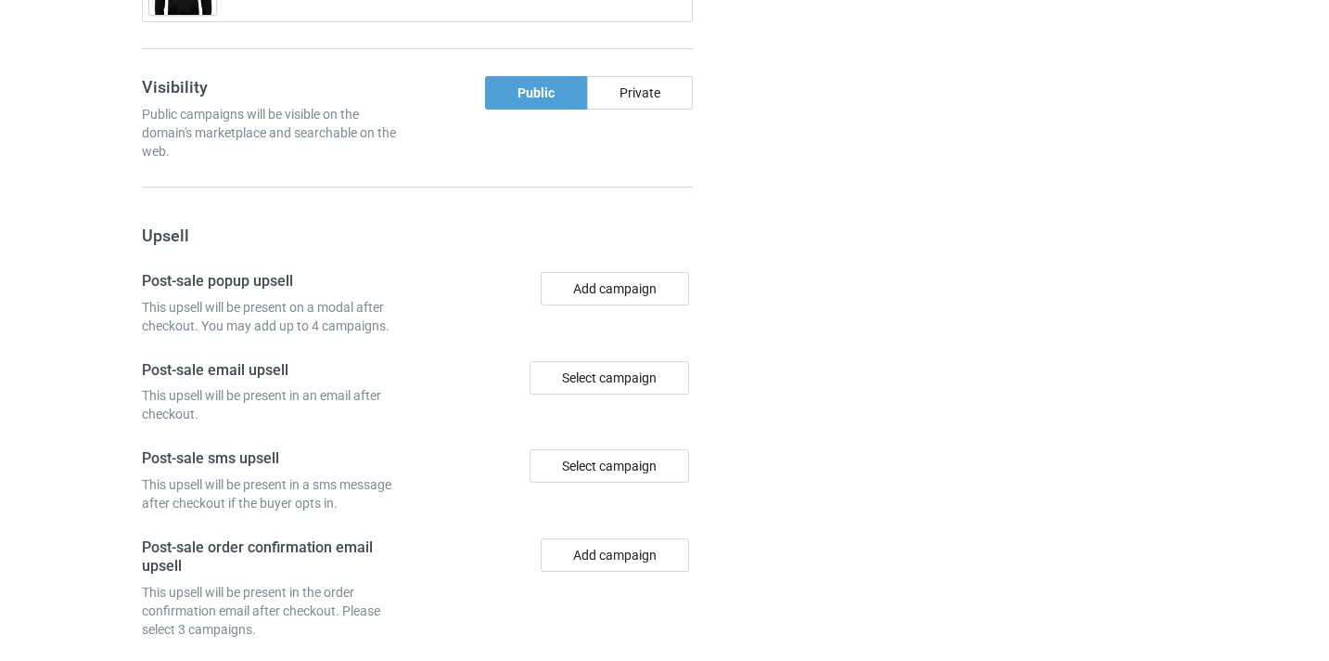
scroll to position [1815, 0]
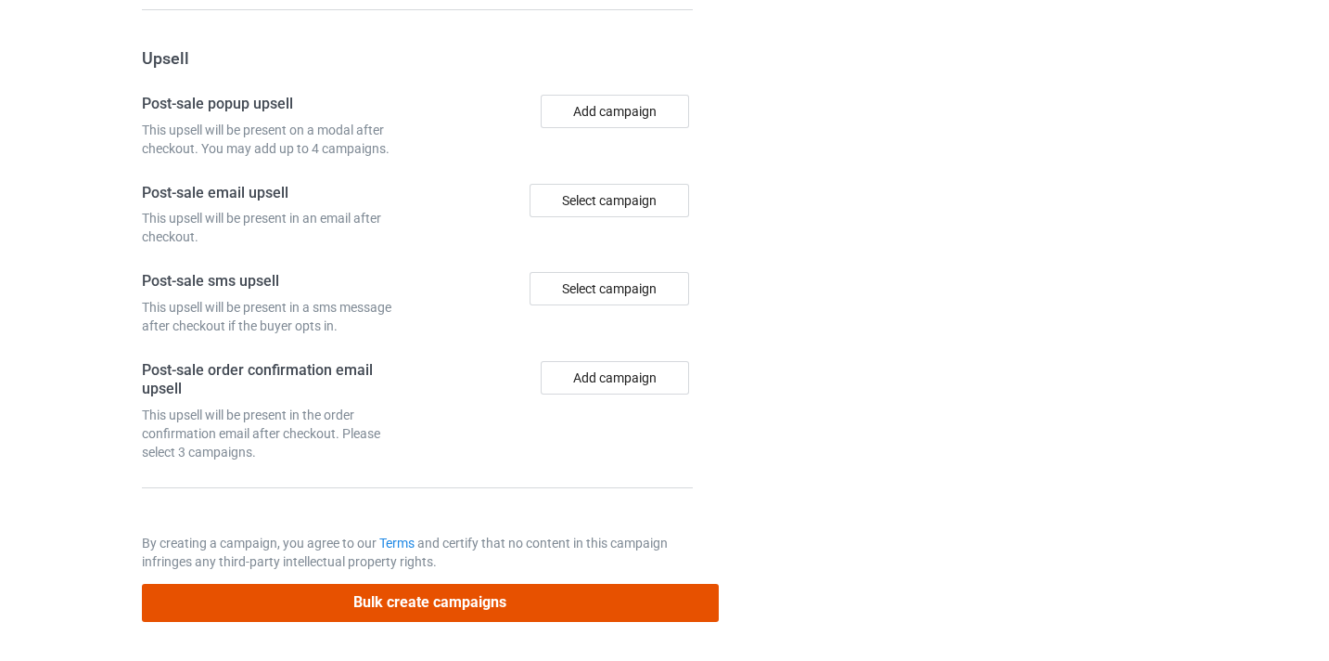
click at [597, 601] on button "Bulk create campaigns" at bounding box center [430, 603] width 577 height 38
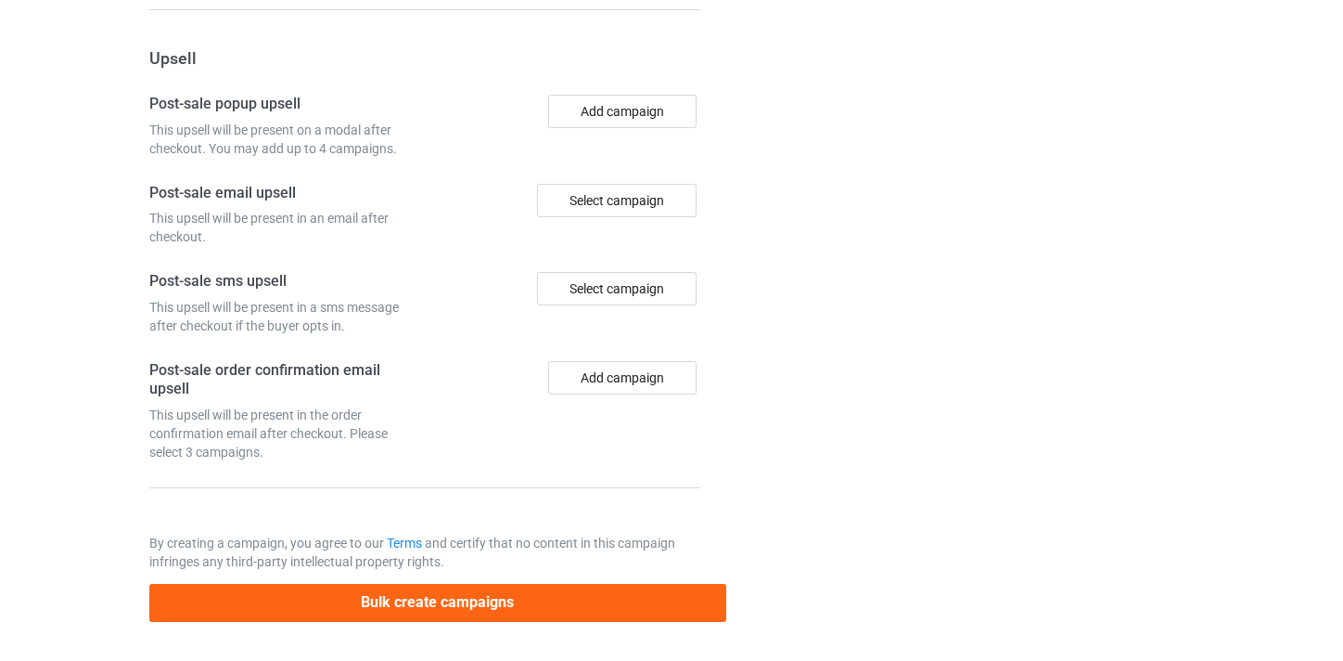
scroll to position [0, 0]
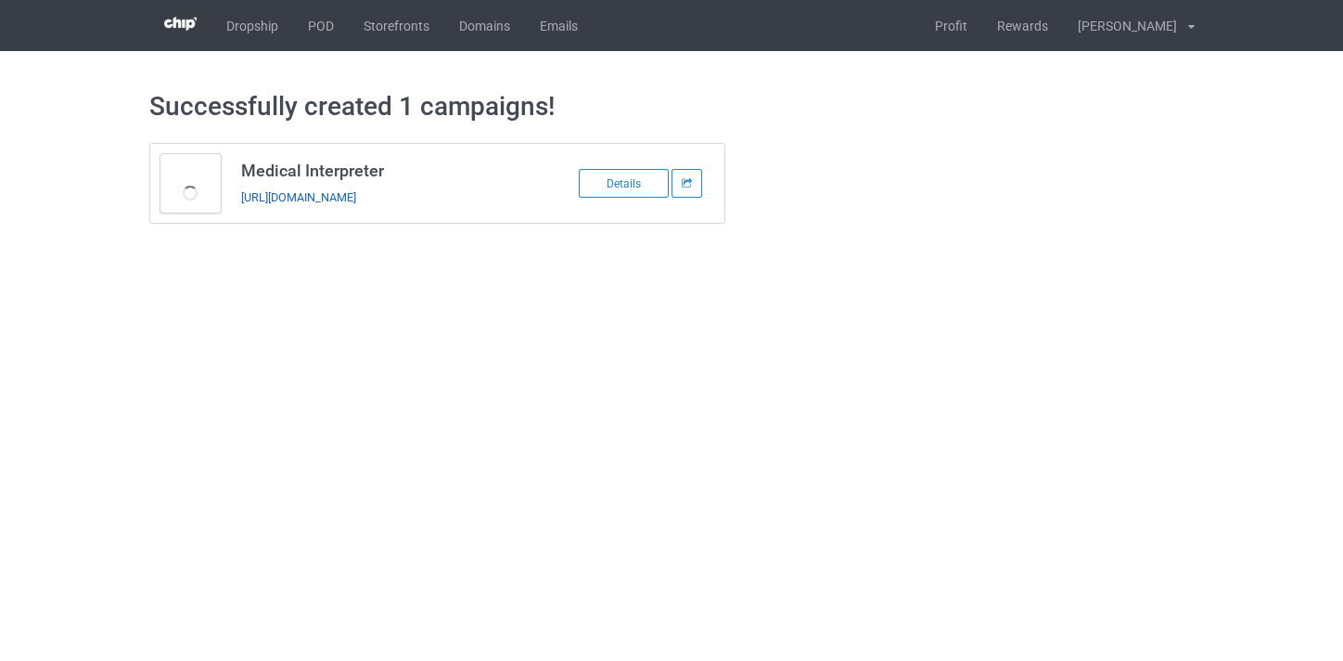
click at [356, 198] on link "https://www.thepure.gift/medical-interpreter9" at bounding box center [298, 197] width 115 height 14
